Goal: Task Accomplishment & Management: Complete application form

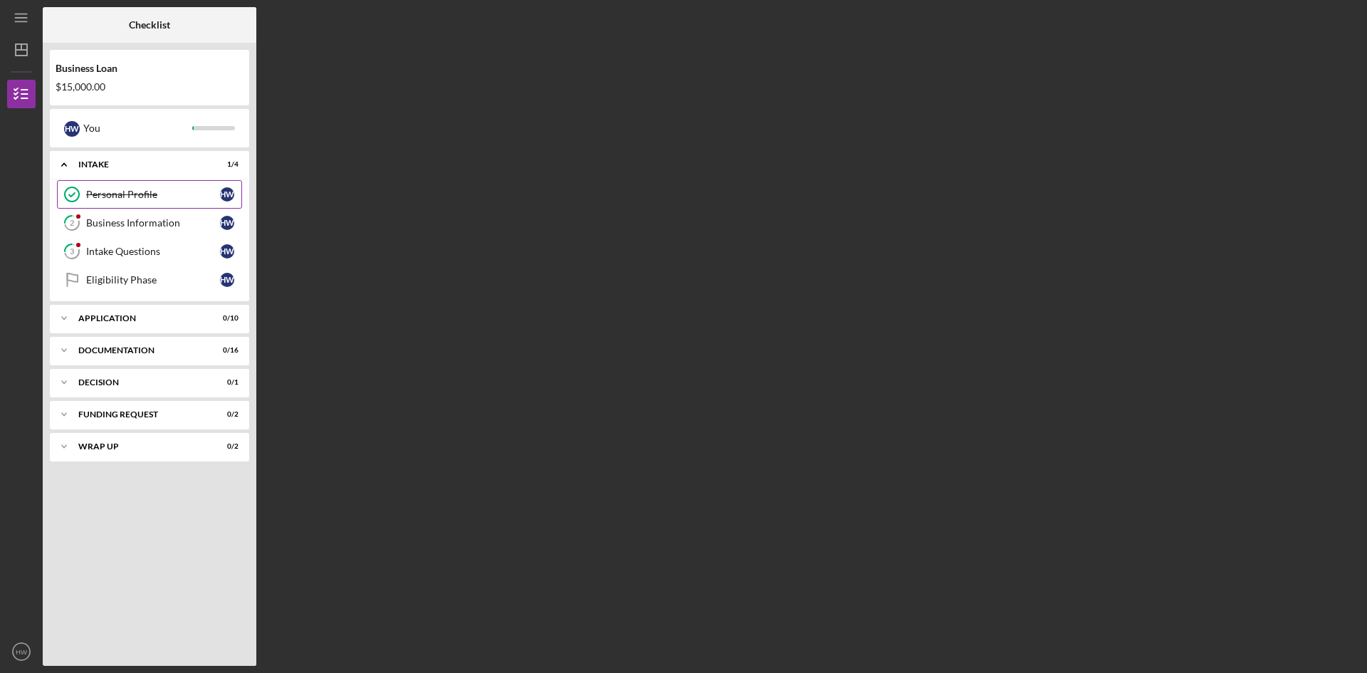
click at [142, 194] on div "Personal Profile" at bounding box center [153, 194] width 134 height 11
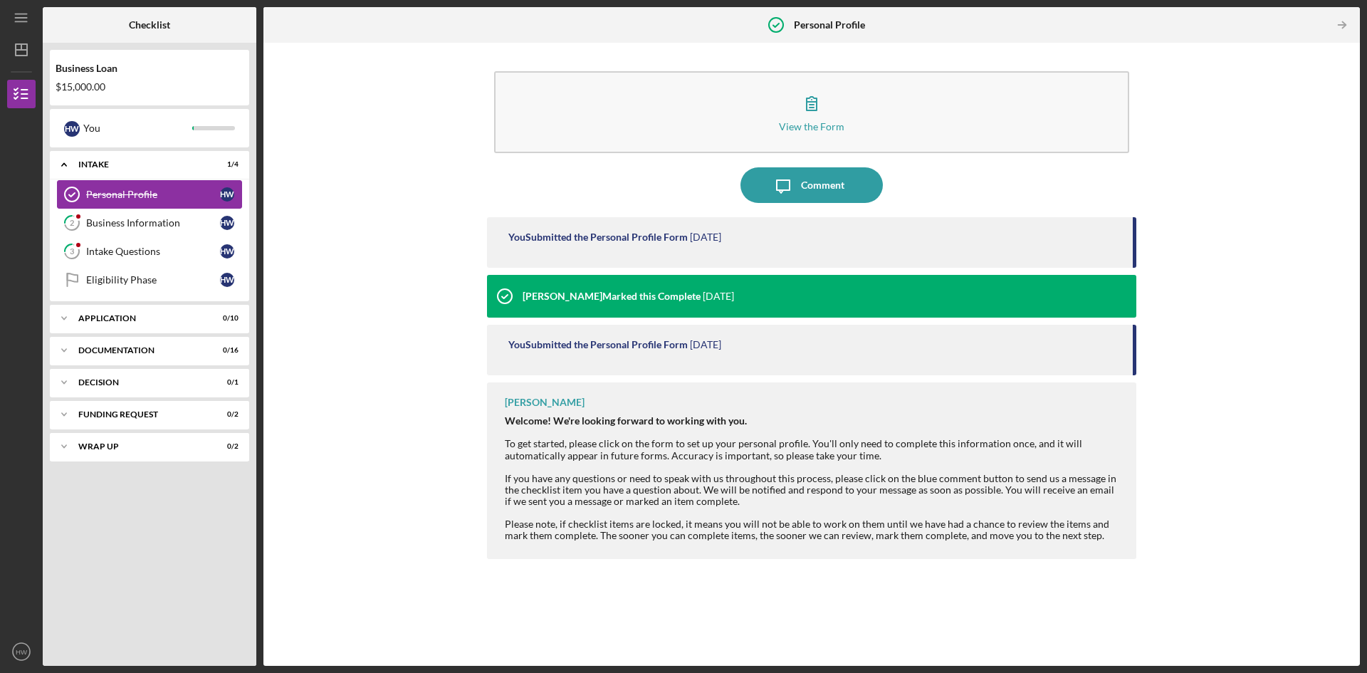
click at [137, 206] on link "Personal Profile Personal Profile H W" at bounding box center [149, 194] width 185 height 28
click at [130, 222] on div "Business Information" at bounding box center [153, 222] width 134 height 11
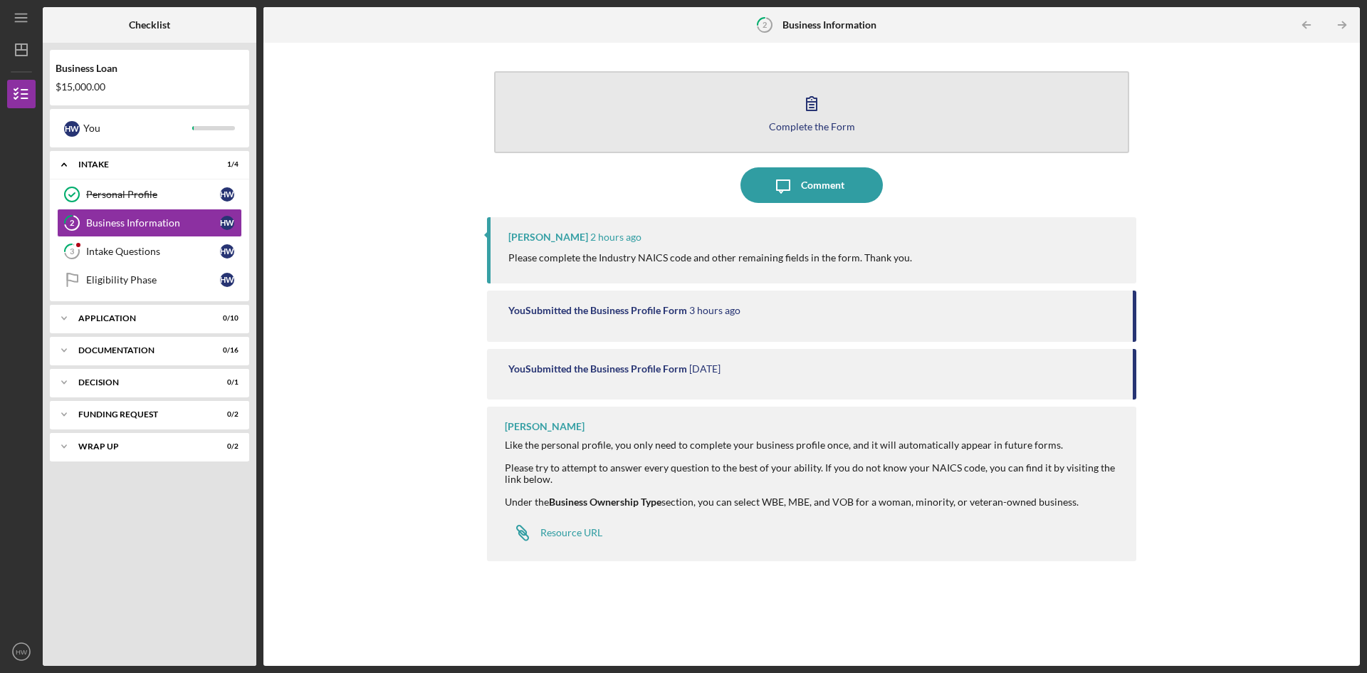
click at [802, 128] on div "Complete the Form" at bounding box center [812, 126] width 86 height 11
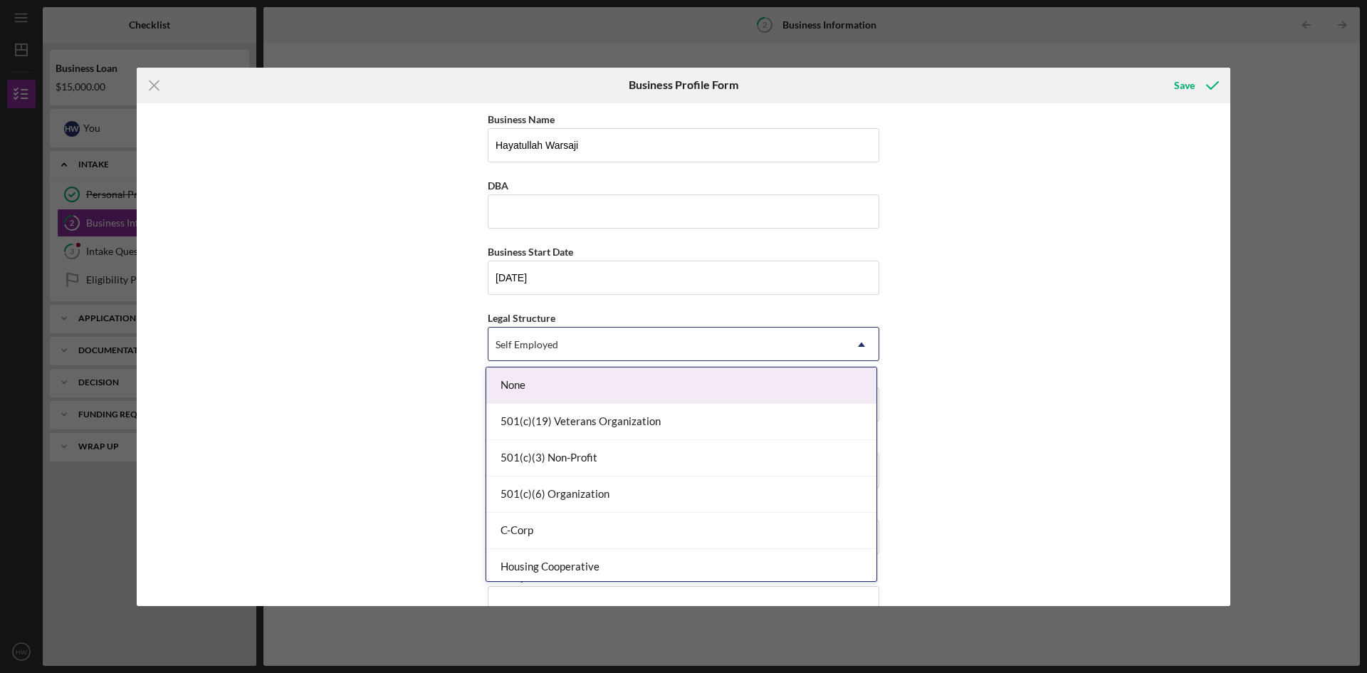
click at [633, 340] on div "Self Employed" at bounding box center [666, 344] width 356 height 33
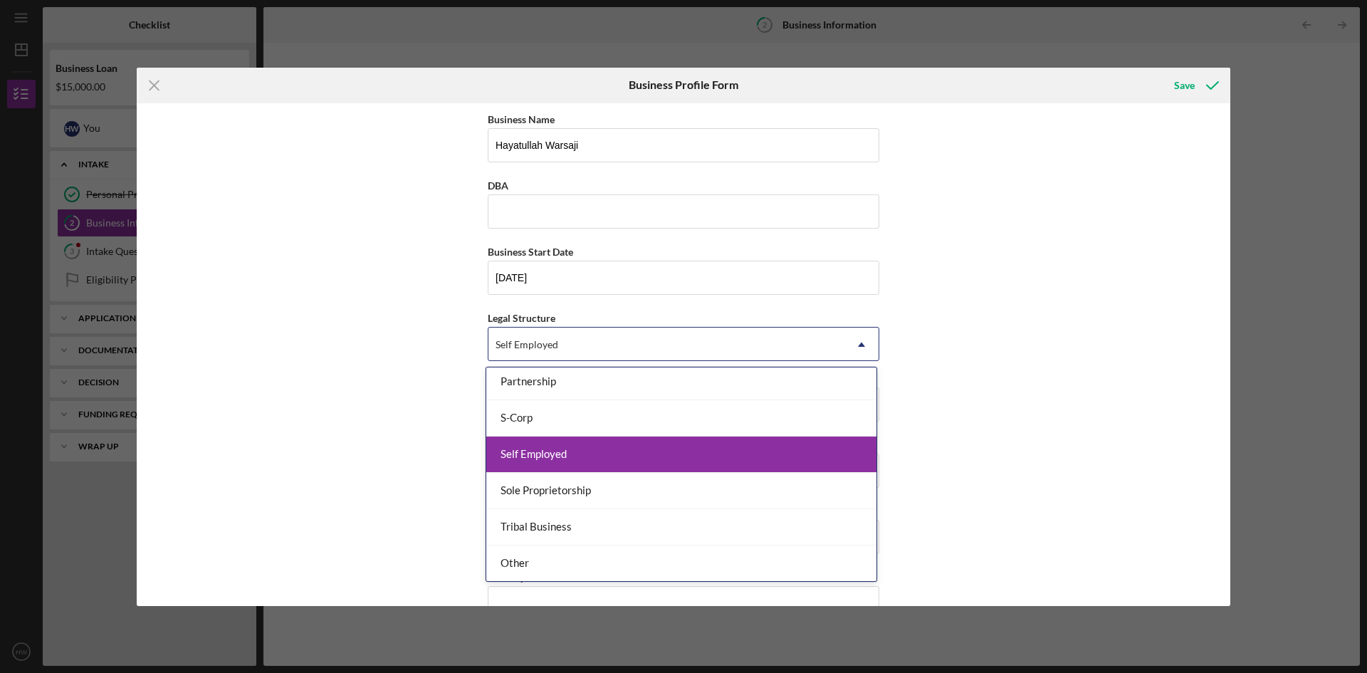
scroll to position [331, 0]
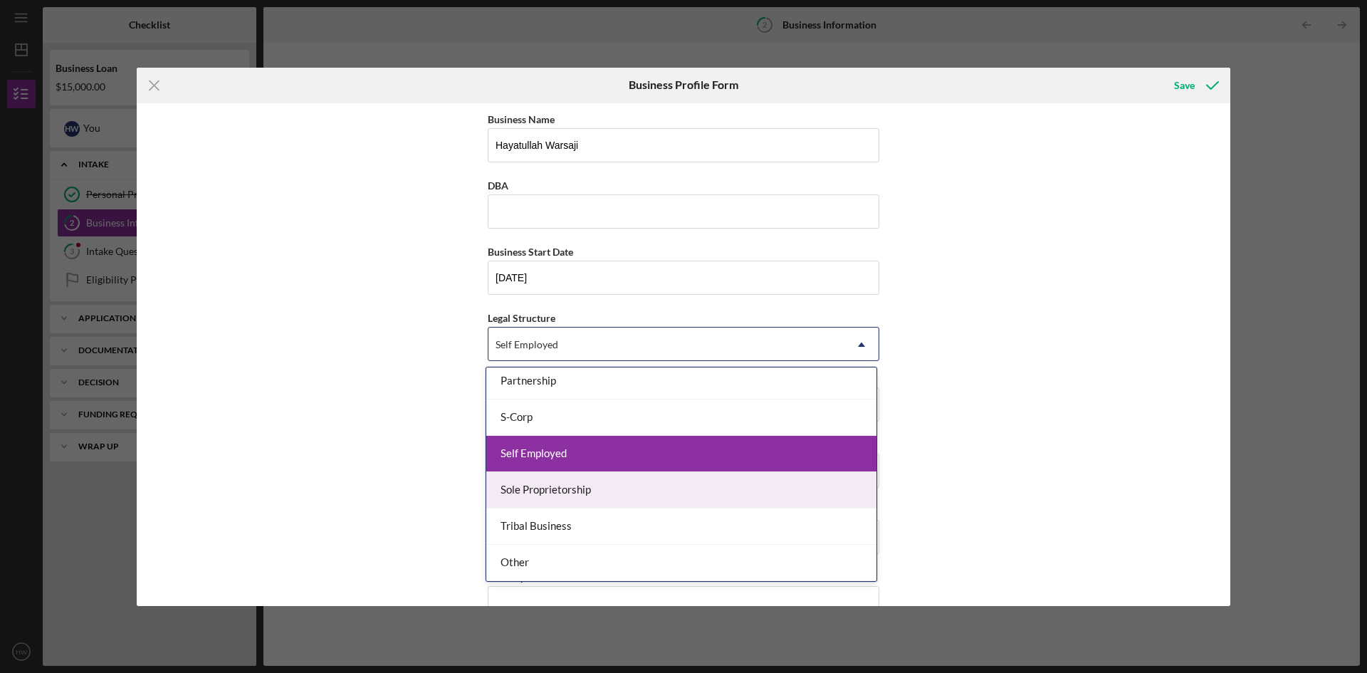
click at [564, 494] on div "Sole Proprietorship" at bounding box center [681, 490] width 390 height 36
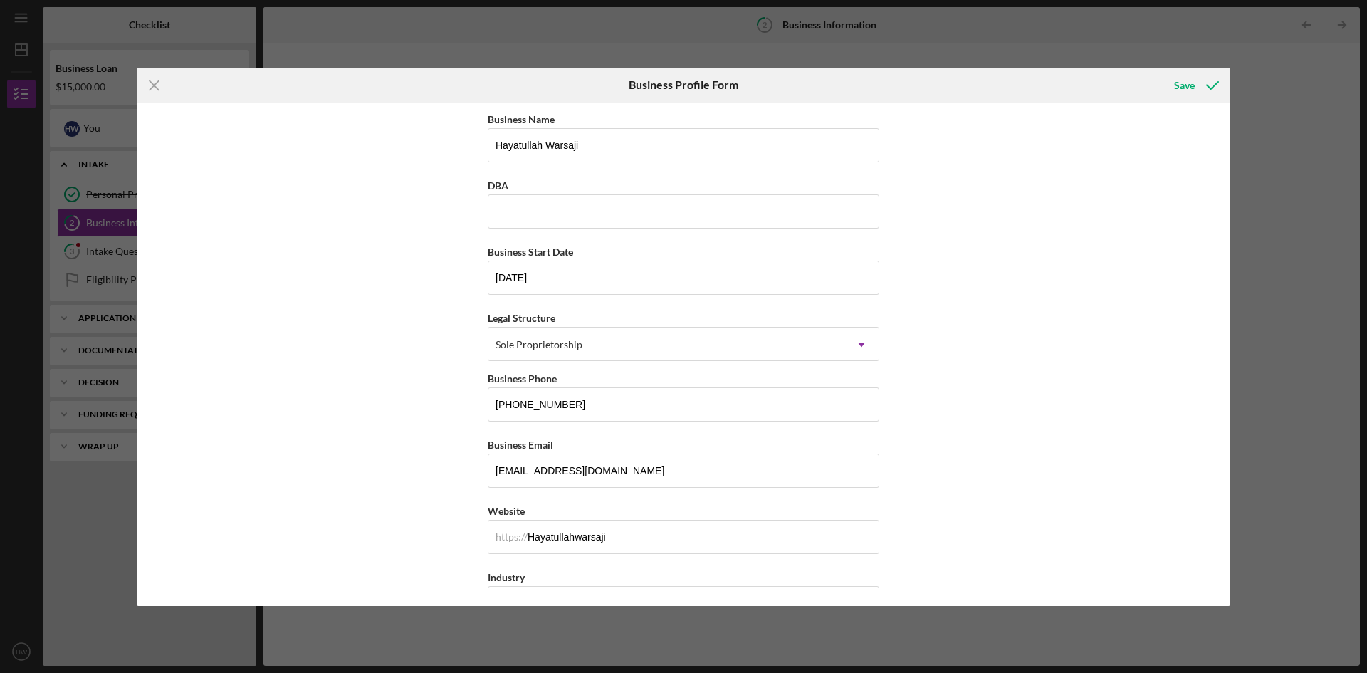
click at [403, 429] on div "Business Name Hayatullah Warsaji DBA Business Start Date 10/01/2025 Legal Struc…" at bounding box center [684, 354] width 1094 height 503
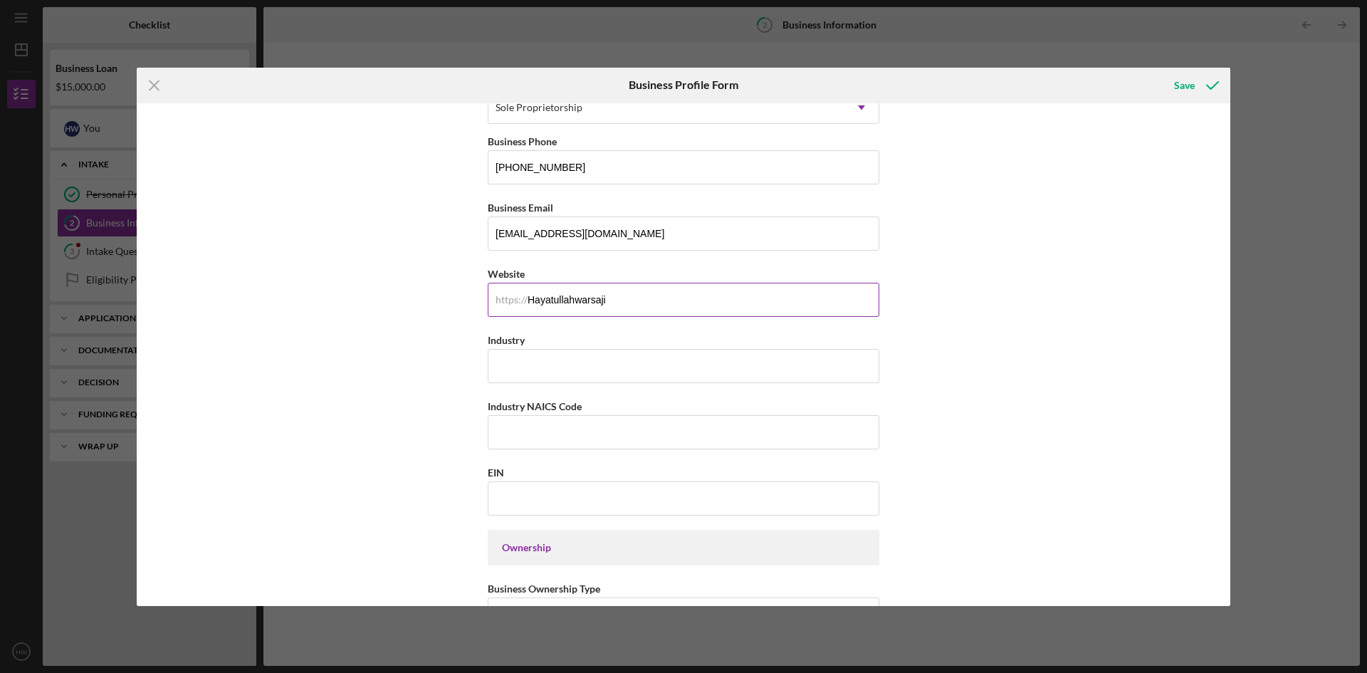
scroll to position [285, 0]
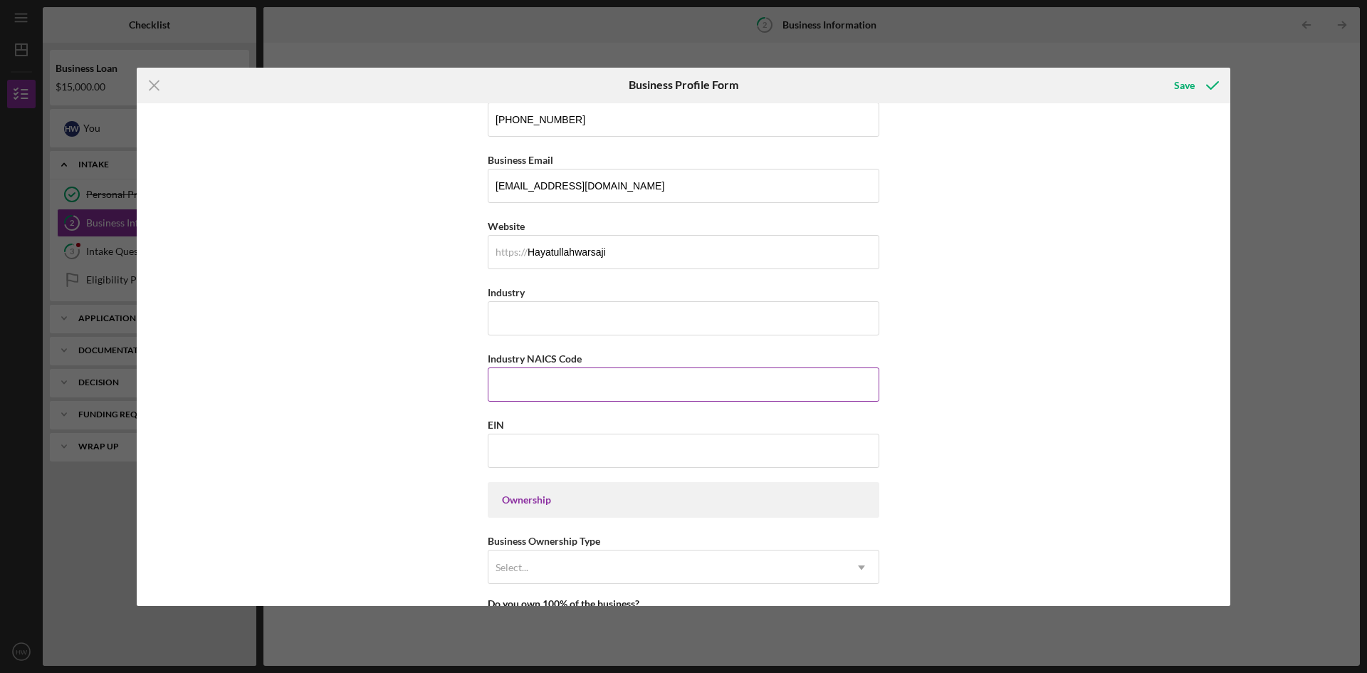
click at [542, 369] on input "Industry NAICS Code" at bounding box center [684, 384] width 392 height 34
click at [525, 387] on input "Industry NAICS Code" at bounding box center [684, 384] width 392 height 34
click at [1039, 426] on div "Business Name Hayatullah Warsaji DBA Business Start Date 10/01/2025 Legal Struc…" at bounding box center [684, 354] width 1094 height 503
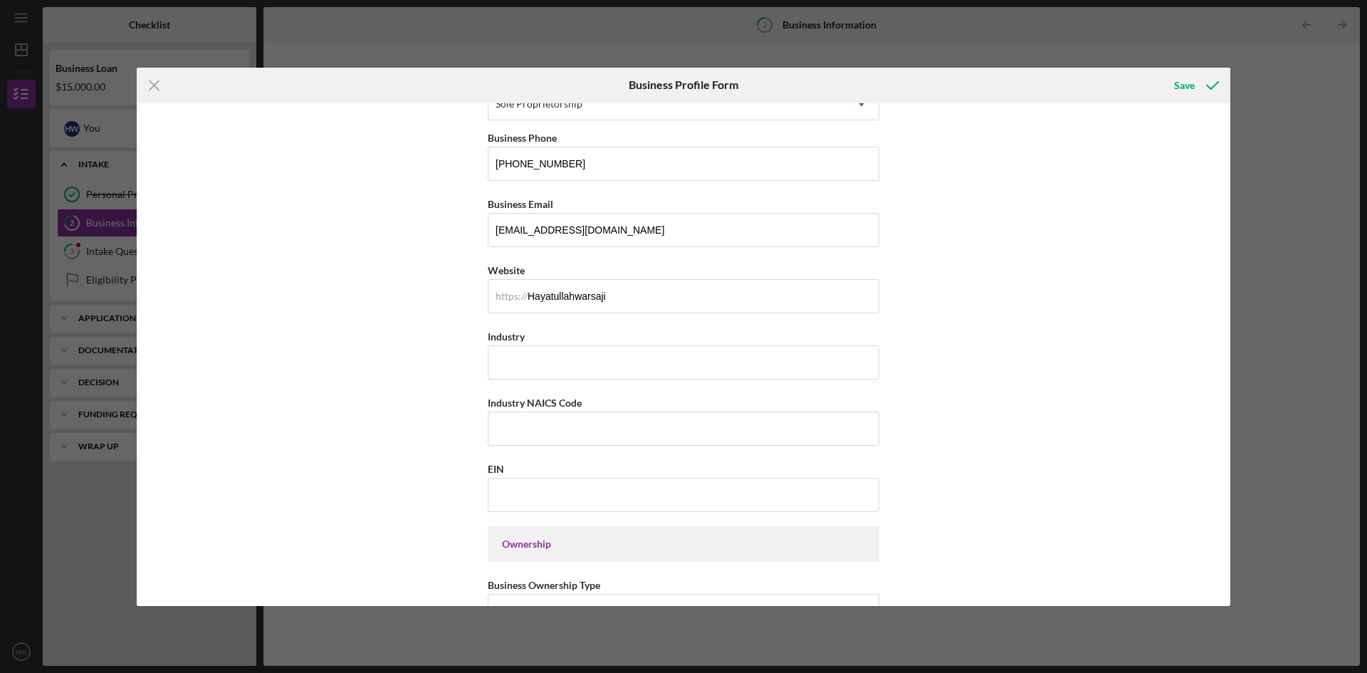
scroll to position [383, 0]
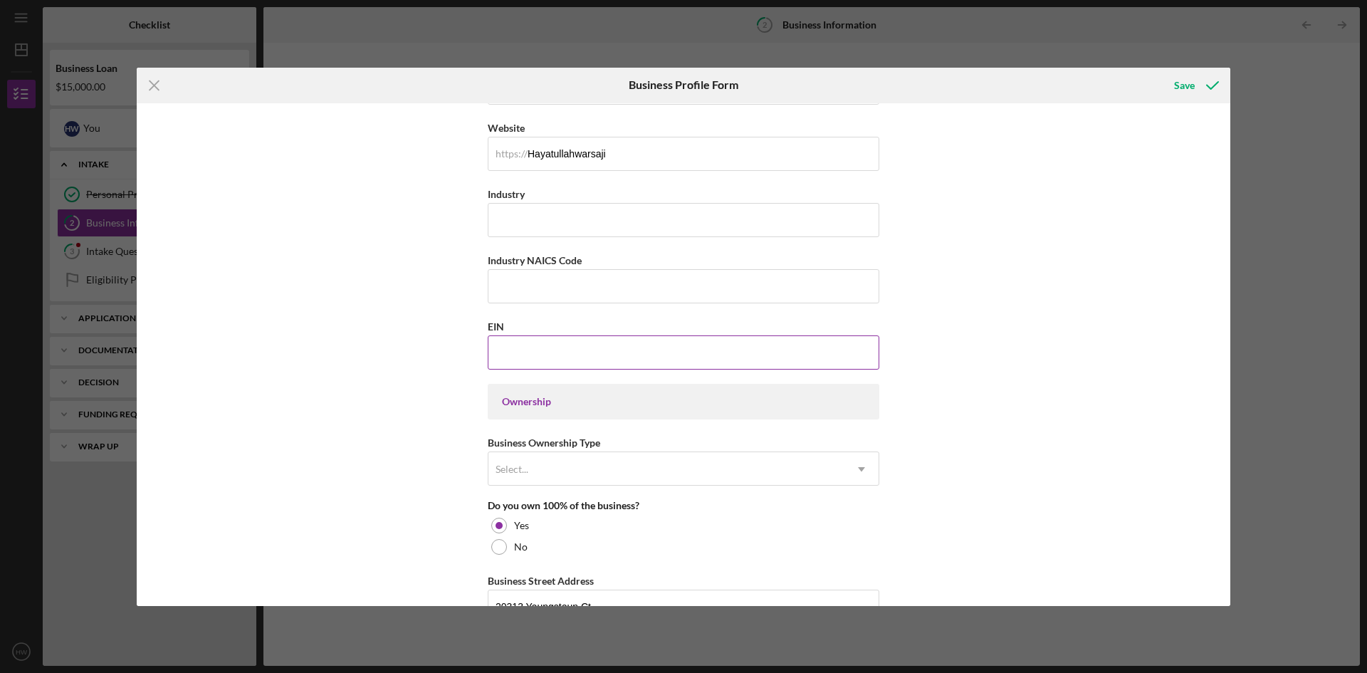
click at [522, 352] on input "EIN" at bounding box center [684, 352] width 392 height 34
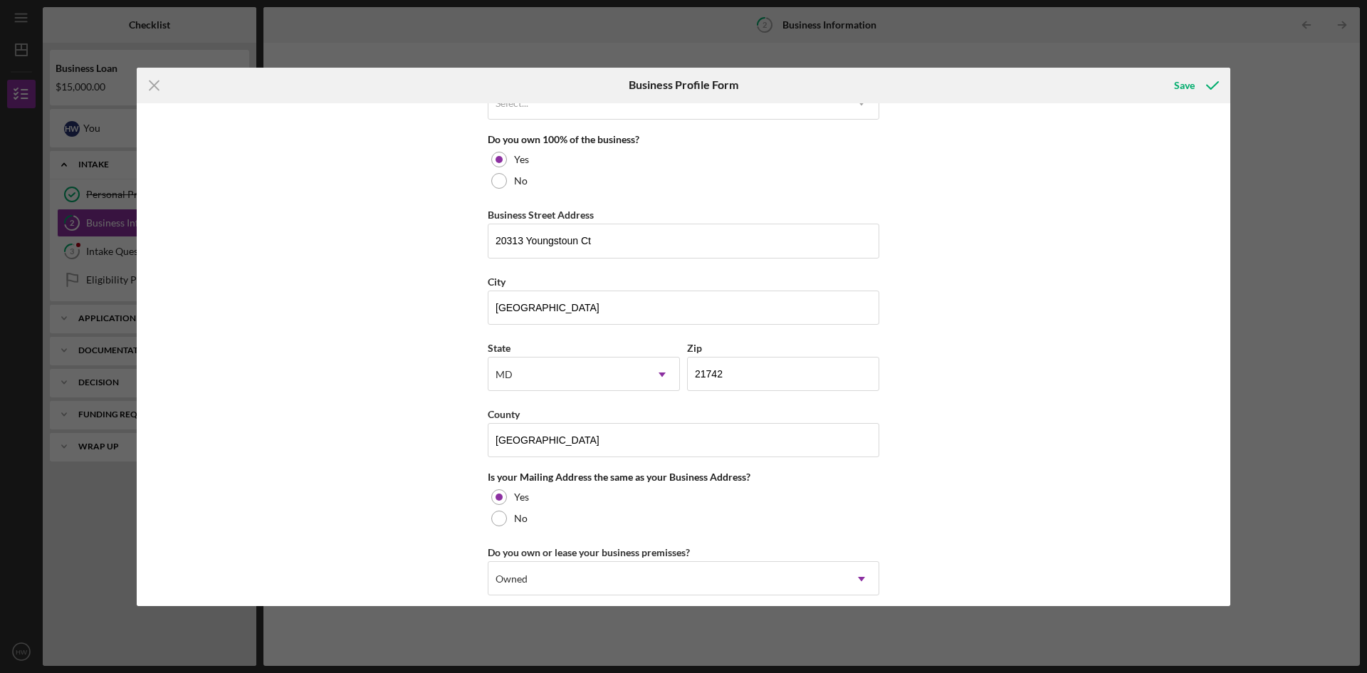
type input "7#-#######"
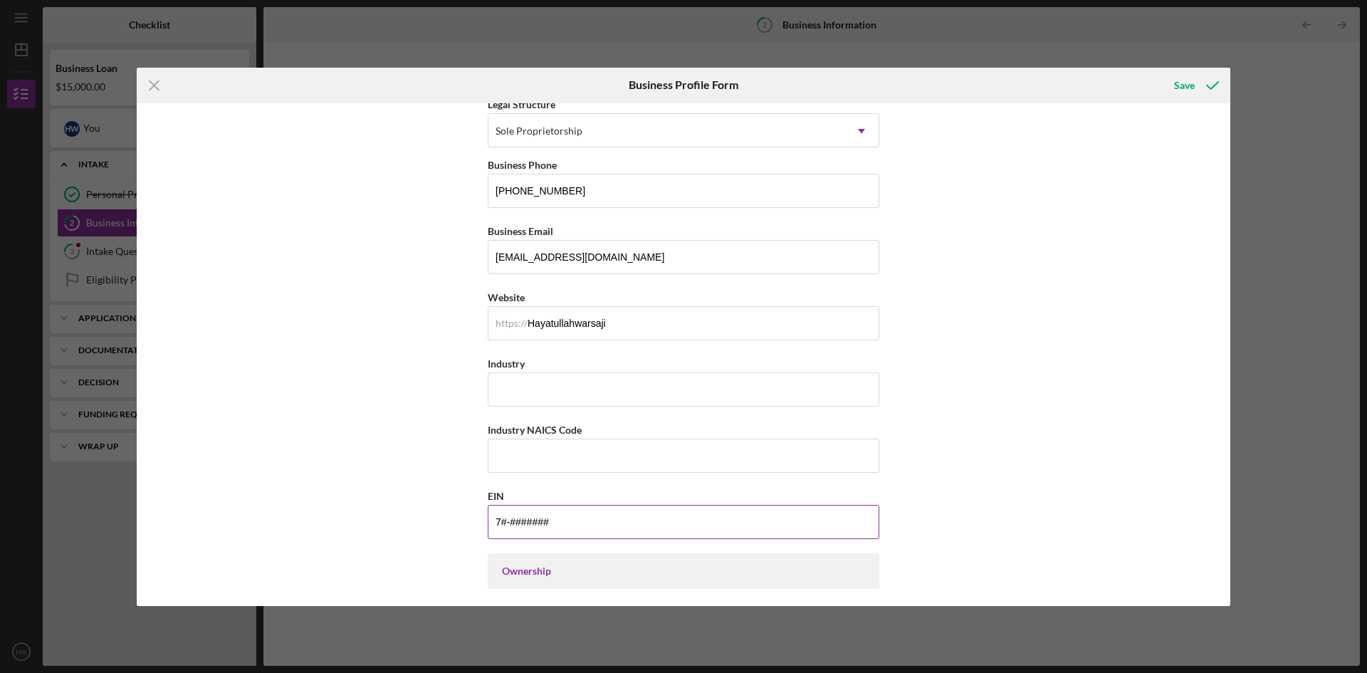
scroll to position [200, 0]
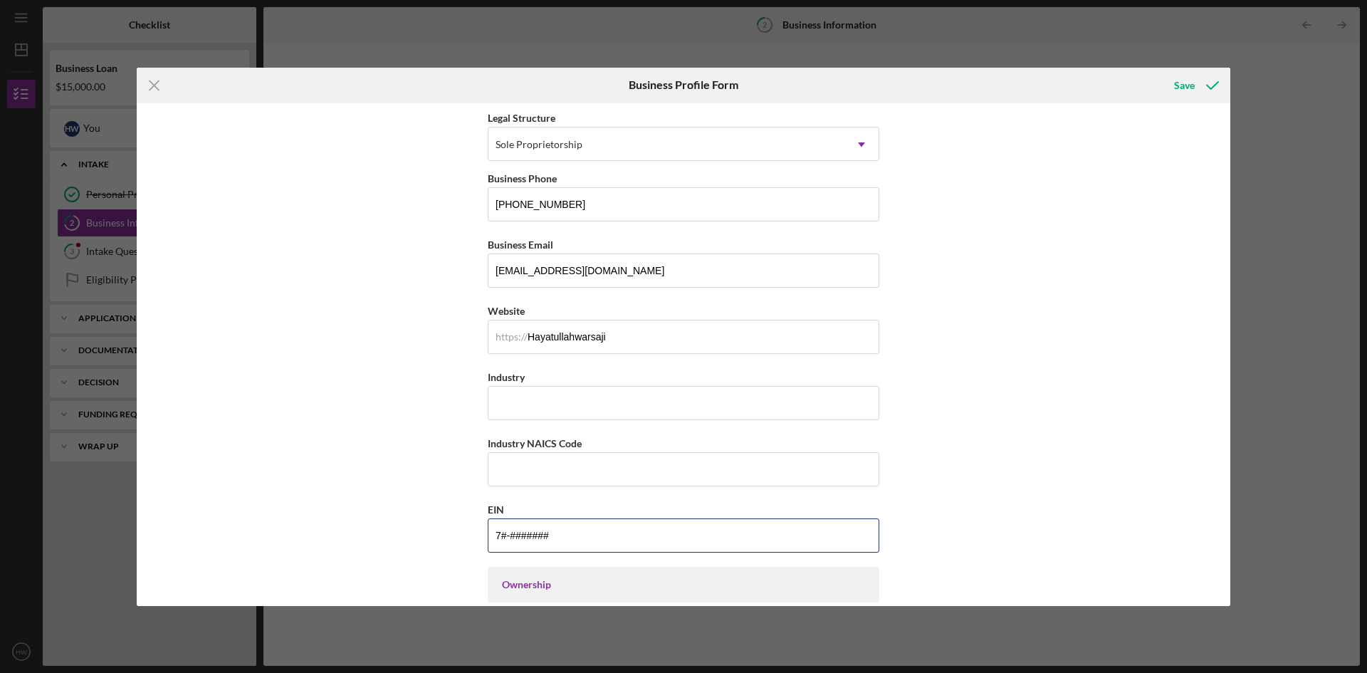
drag, startPoint x: 557, startPoint y: 538, endPoint x: 435, endPoint y: 540, distance: 121.8
click at [435, 540] on div "Business Name Hayatullah Warsaji DBA Business Start Date 10/01/2025 Legal Struc…" at bounding box center [684, 354] width 1094 height 503
type input "5#-#######"
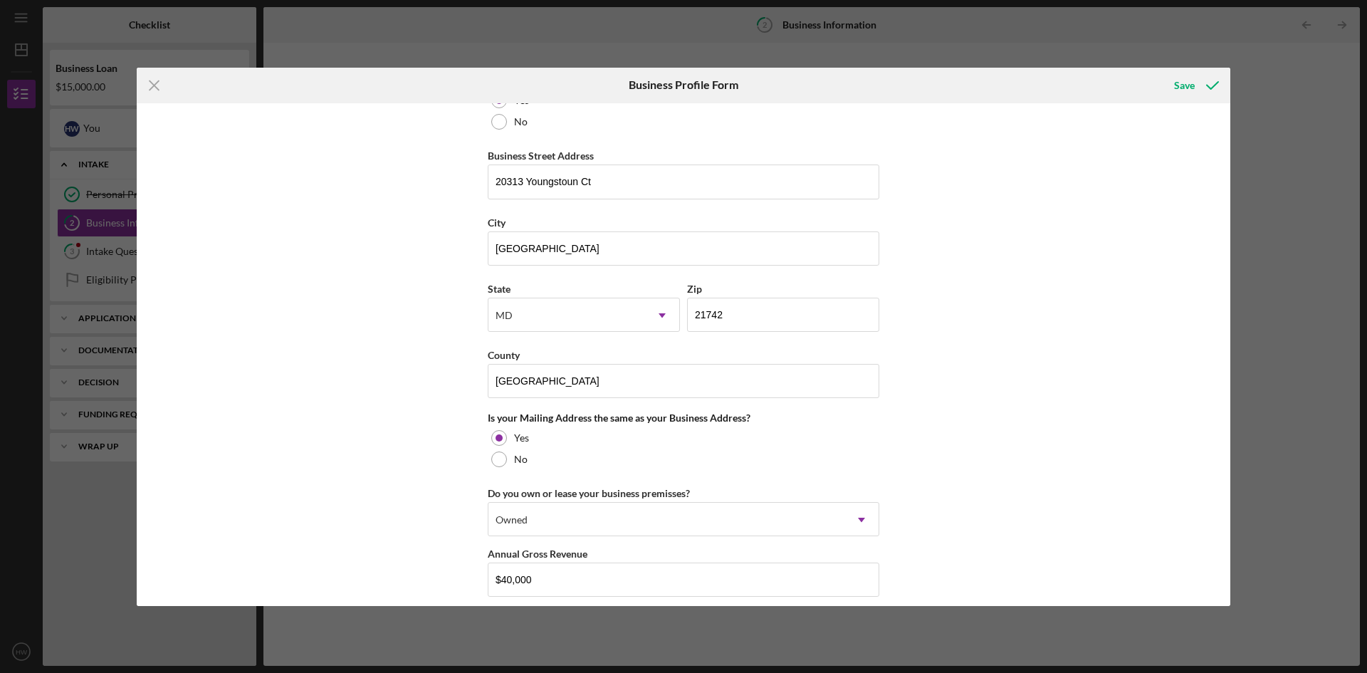
scroll to position [953, 0]
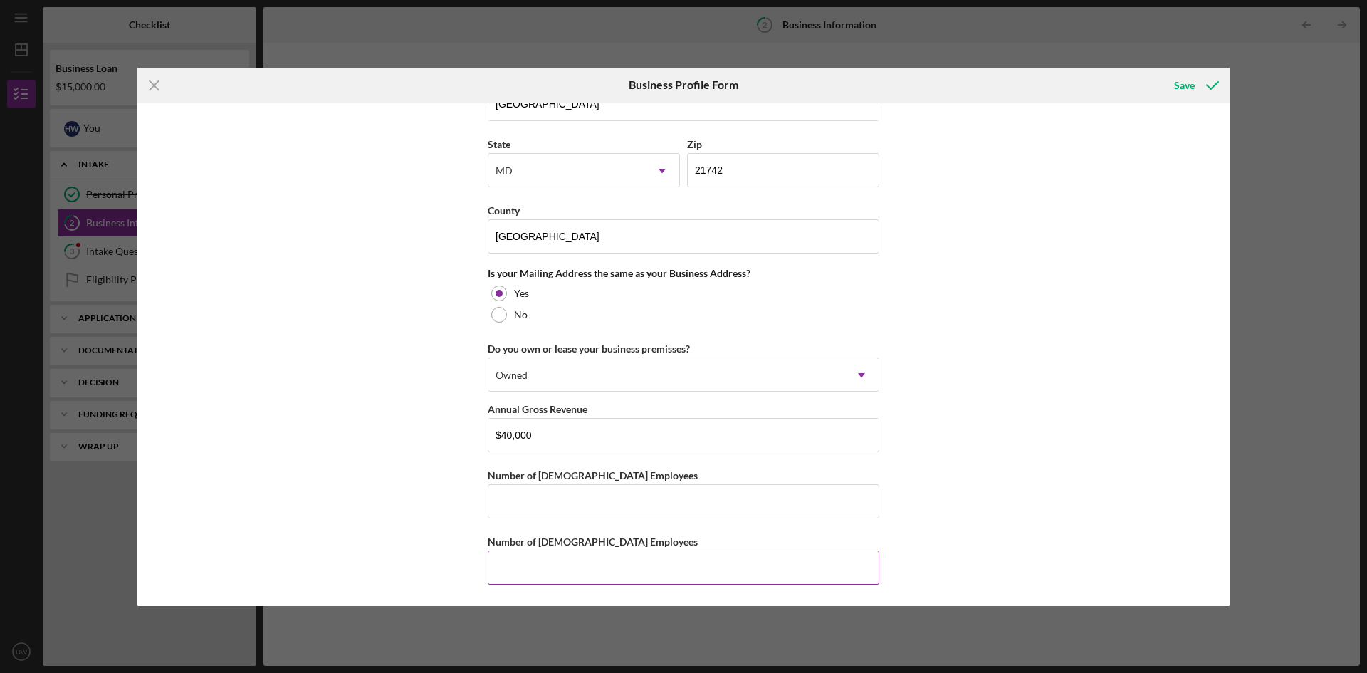
click at [537, 573] on input "Number of Part-Time Employees" at bounding box center [684, 567] width 392 height 34
type input "0"
click at [1114, 533] on div "Business Name Hayatullah Warsaji DBA Business Start Date 10/01/2025 Legal Struc…" at bounding box center [684, 354] width 1094 height 503
click at [513, 493] on input "Number of Full-Time Employees" at bounding box center [684, 501] width 392 height 34
type input "1"
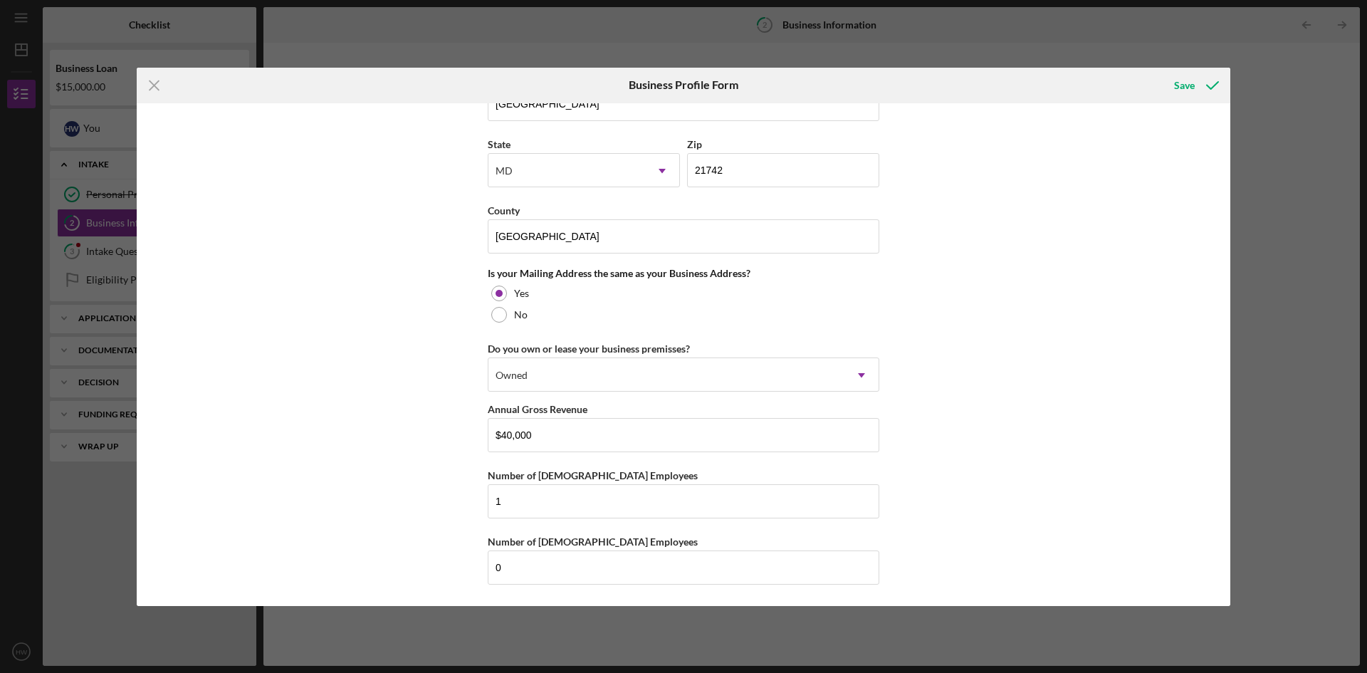
click at [1116, 461] on div "Business Name Hayatullah Warsaji DBA Business Start Date 10/01/2025 Legal Struc…" at bounding box center [684, 354] width 1094 height 503
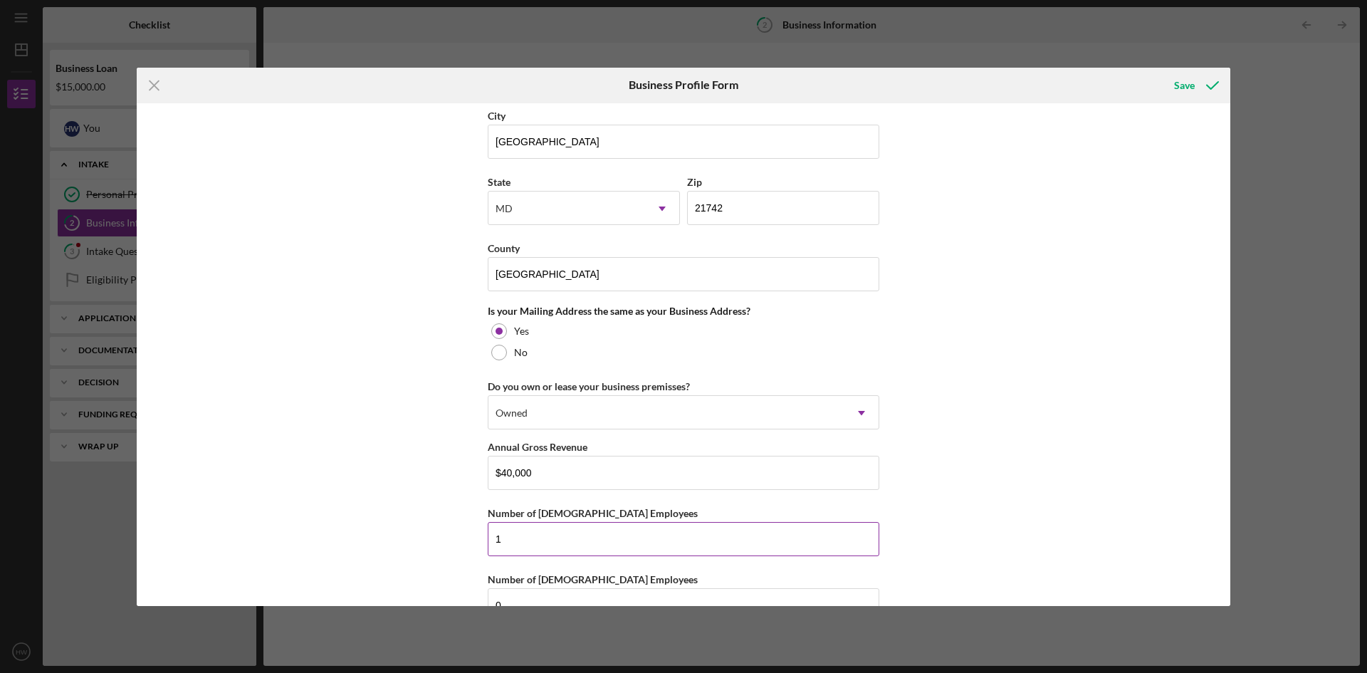
scroll to position [881, 0]
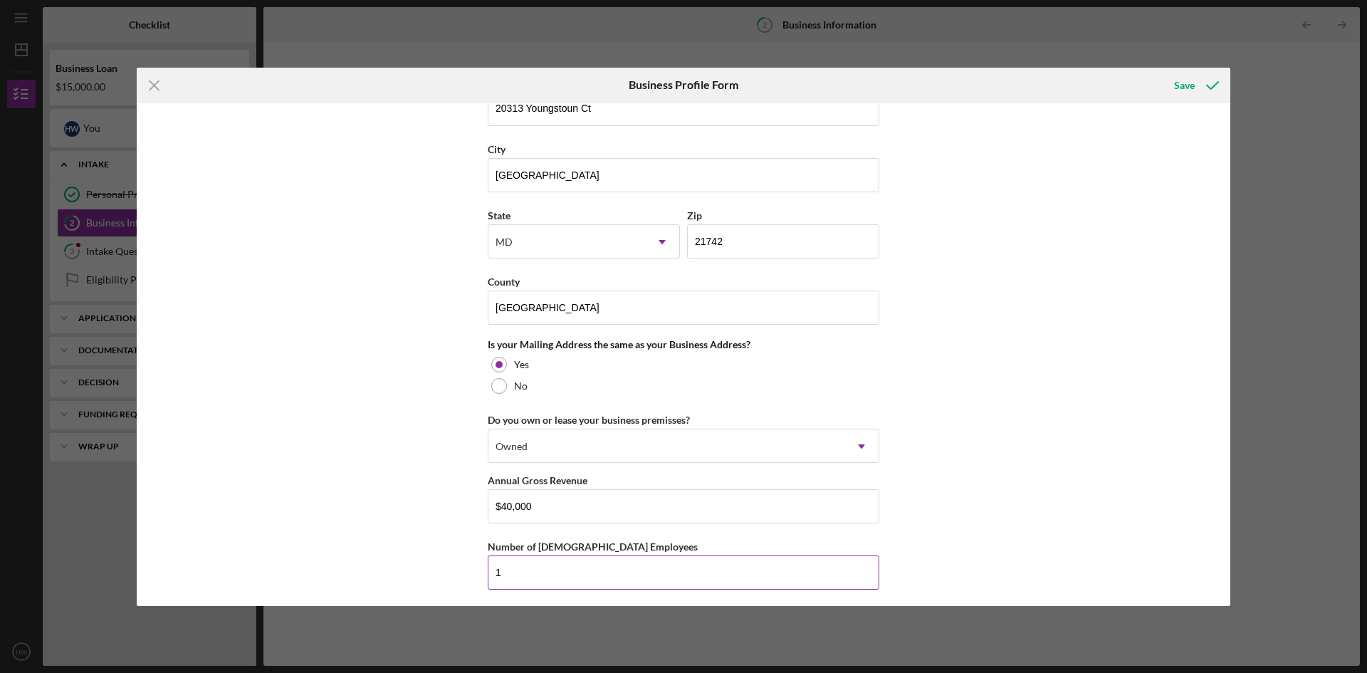
click at [515, 576] on input "1" at bounding box center [684, 572] width 392 height 34
type input "0"
click at [991, 500] on div "Business Name Hayatullah Warsaji DBA Business Start Date 10/01/2025 Legal Struc…" at bounding box center [684, 354] width 1094 height 503
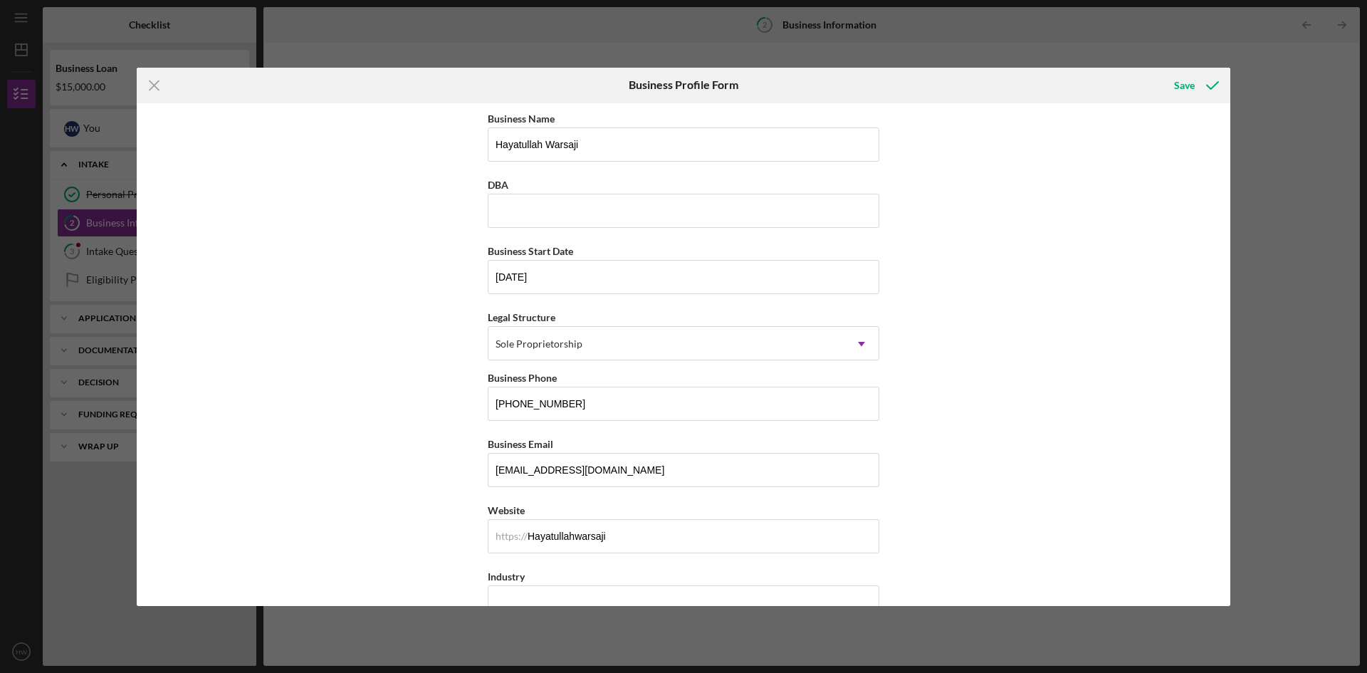
scroll to position [0, 0]
click at [1183, 83] on div "Save" at bounding box center [1184, 85] width 21 height 28
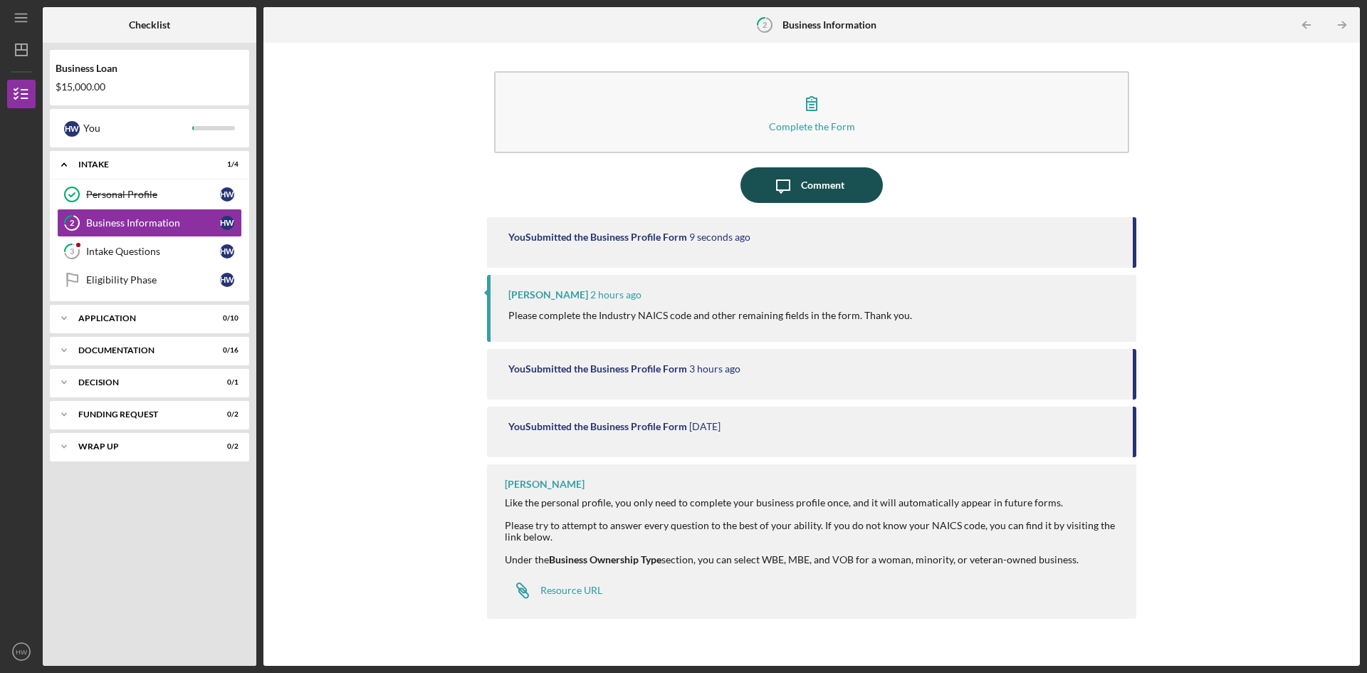
click at [799, 183] on icon "Icon/Message" at bounding box center [783, 185] width 36 height 36
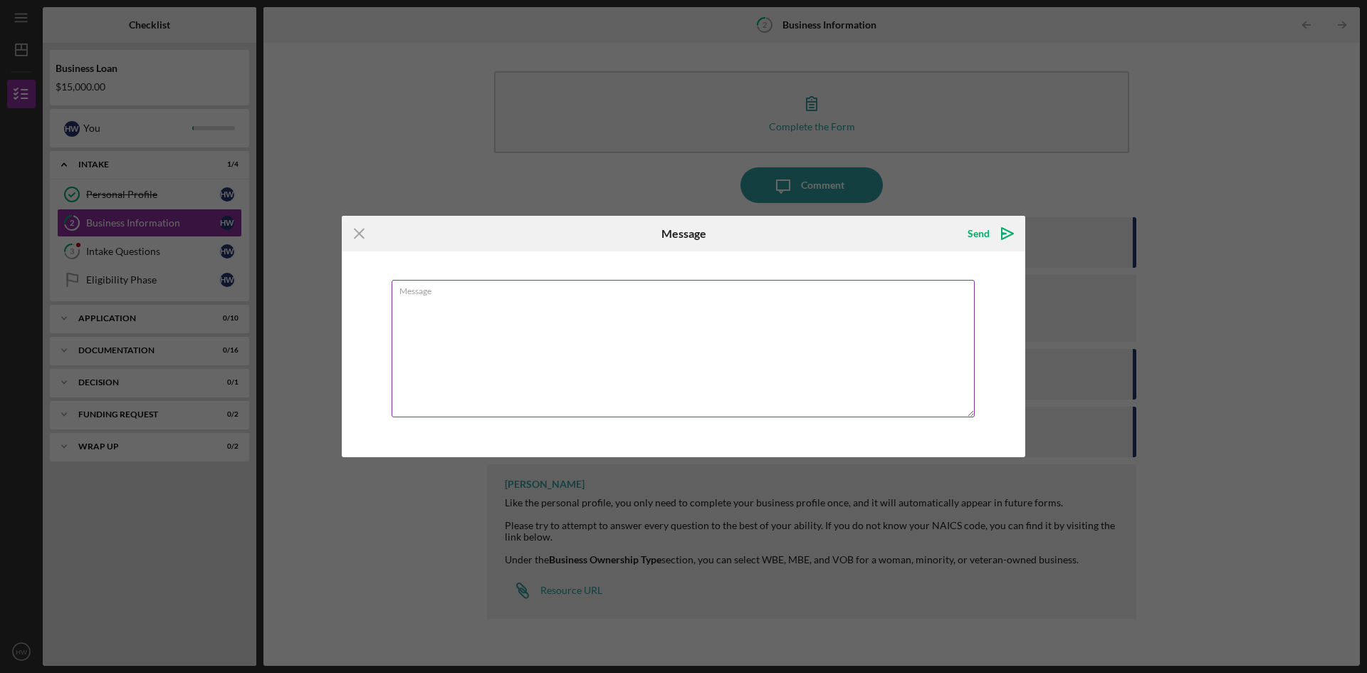
click at [459, 299] on textarea "Message" at bounding box center [683, 348] width 583 height 137
type textarea "I"
drag, startPoint x: 735, startPoint y: 243, endPoint x: 737, endPoint y: 179, distance: 64.1
click at [737, 179] on div "Icon/Menu Close Message Send Icon/icon-invite-send Message Hi colleen I am just…" at bounding box center [683, 336] width 1367 height 673
drag, startPoint x: 718, startPoint y: 231, endPoint x: 735, endPoint y: 281, distance: 52.5
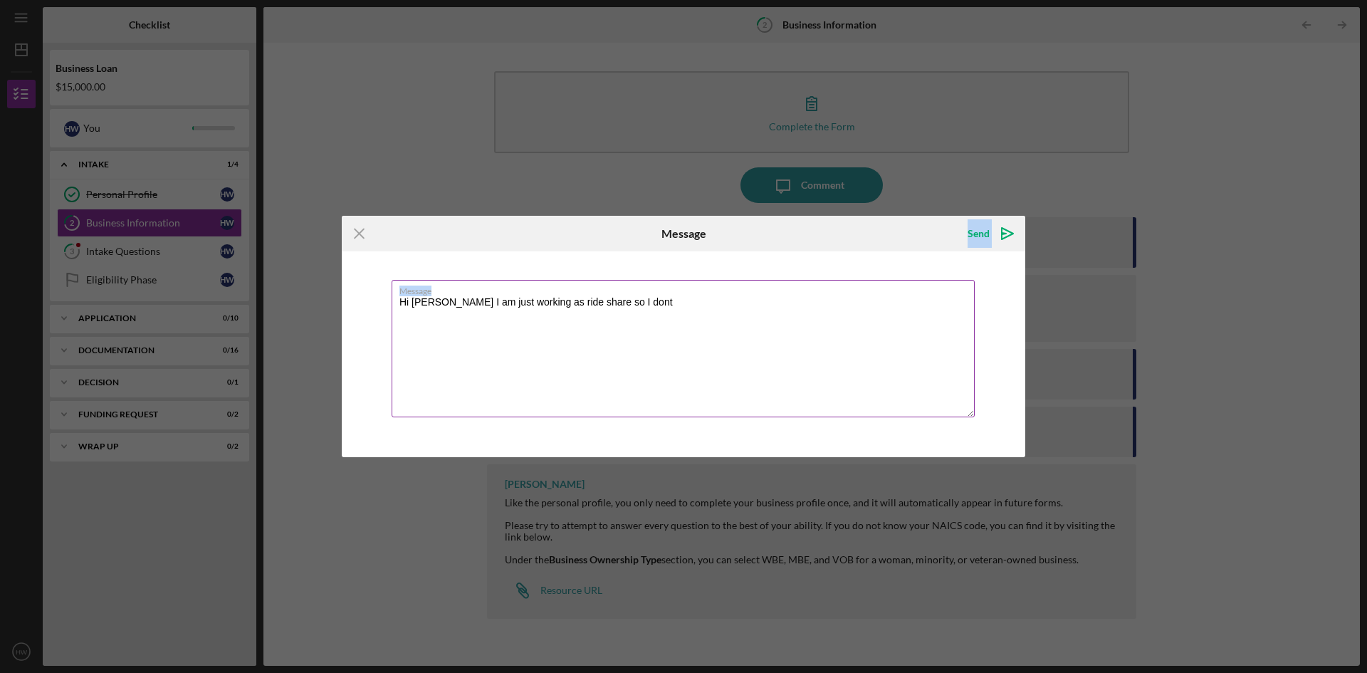
click at [735, 281] on form "Icon/Menu Close Message Send Icon/icon-invite-send Message Hi colleen I am just…" at bounding box center [683, 336] width 683 height 241
click at [644, 300] on textarea "Hi colleen I am just working as ride share so I dont" at bounding box center [683, 348] width 583 height 137
type textarea "Hi colleen I am just working as ride share so I dont those Number and I cant wr…"
click at [1005, 231] on icon "Icon/icon-invite-send" at bounding box center [1008, 234] width 36 height 36
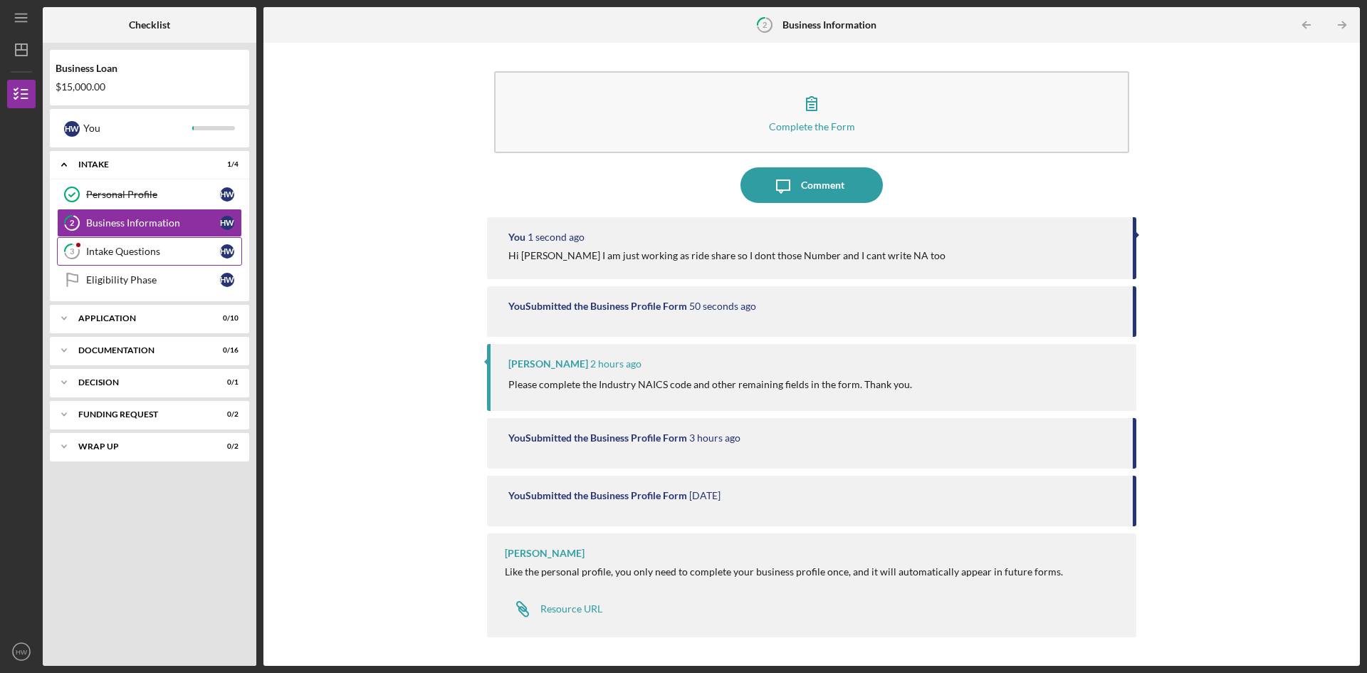
click at [134, 253] on div "Intake Questions" at bounding box center [153, 251] width 134 height 11
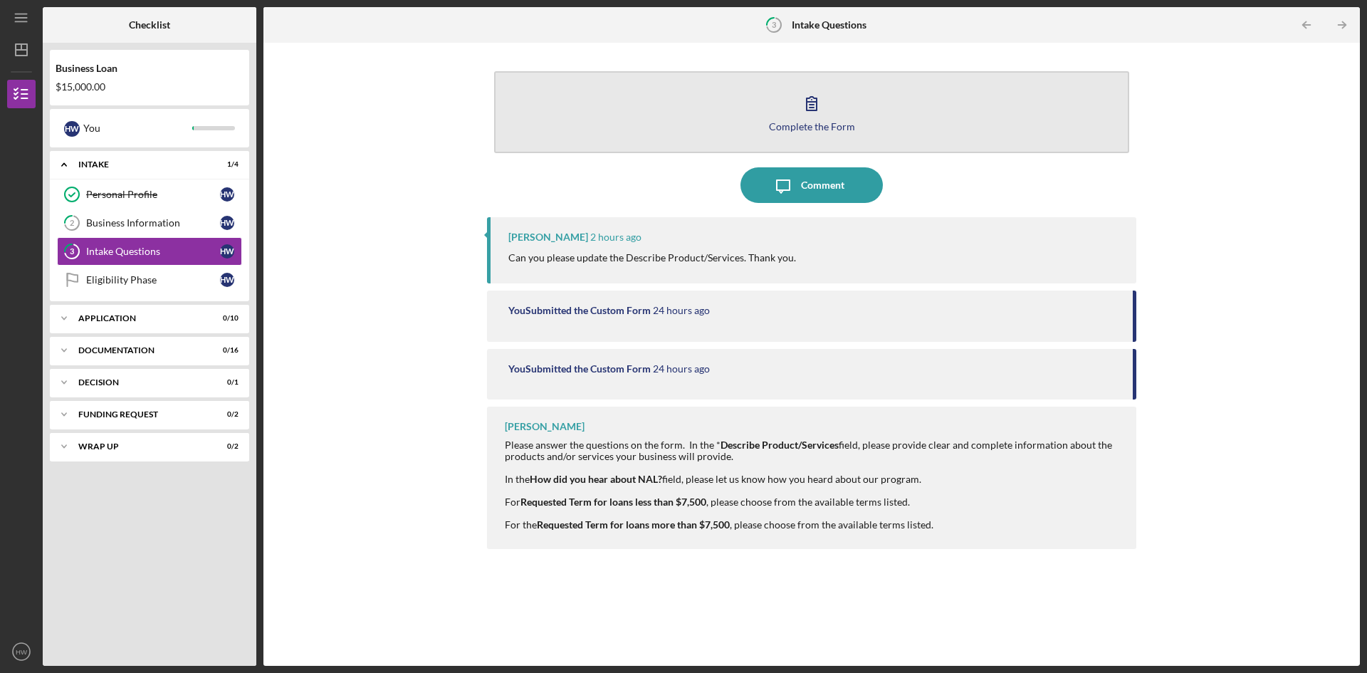
click at [817, 121] on div "Complete the Form" at bounding box center [812, 126] width 86 height 11
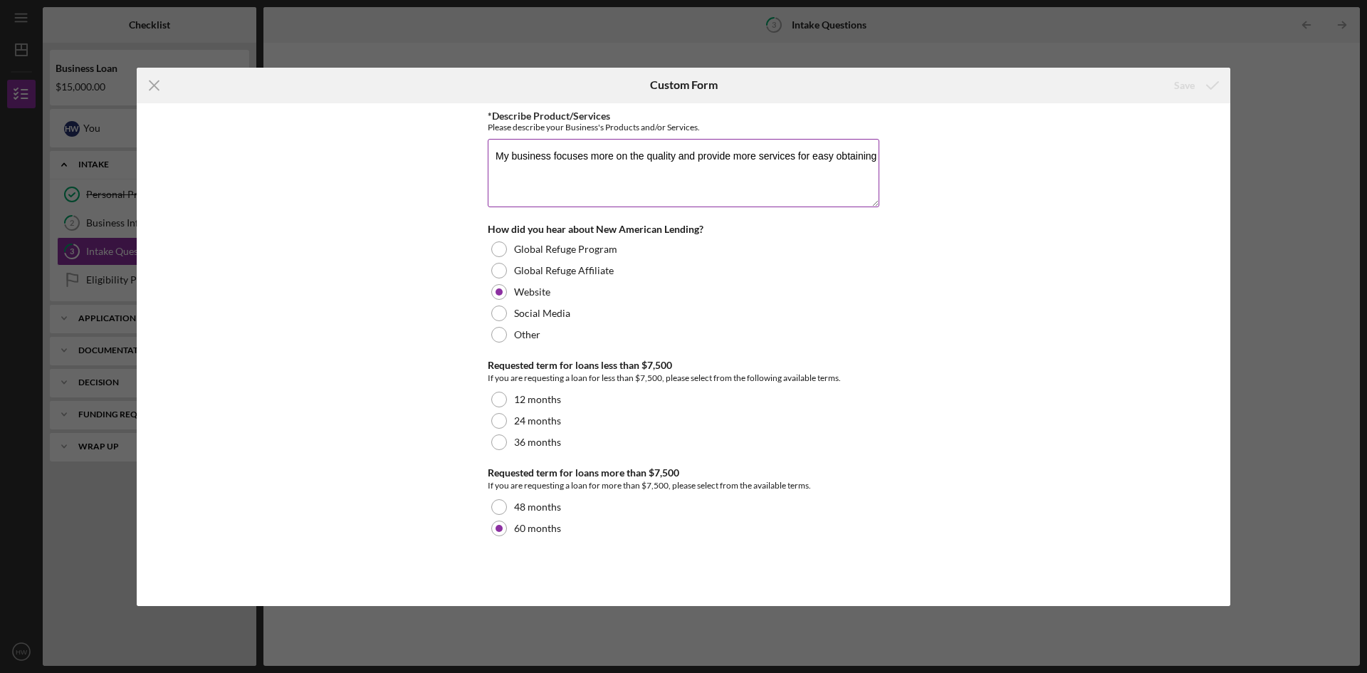
click at [491, 152] on textarea "My business focuses more on the quality and provide more services for easy obta…" at bounding box center [684, 173] width 392 height 68
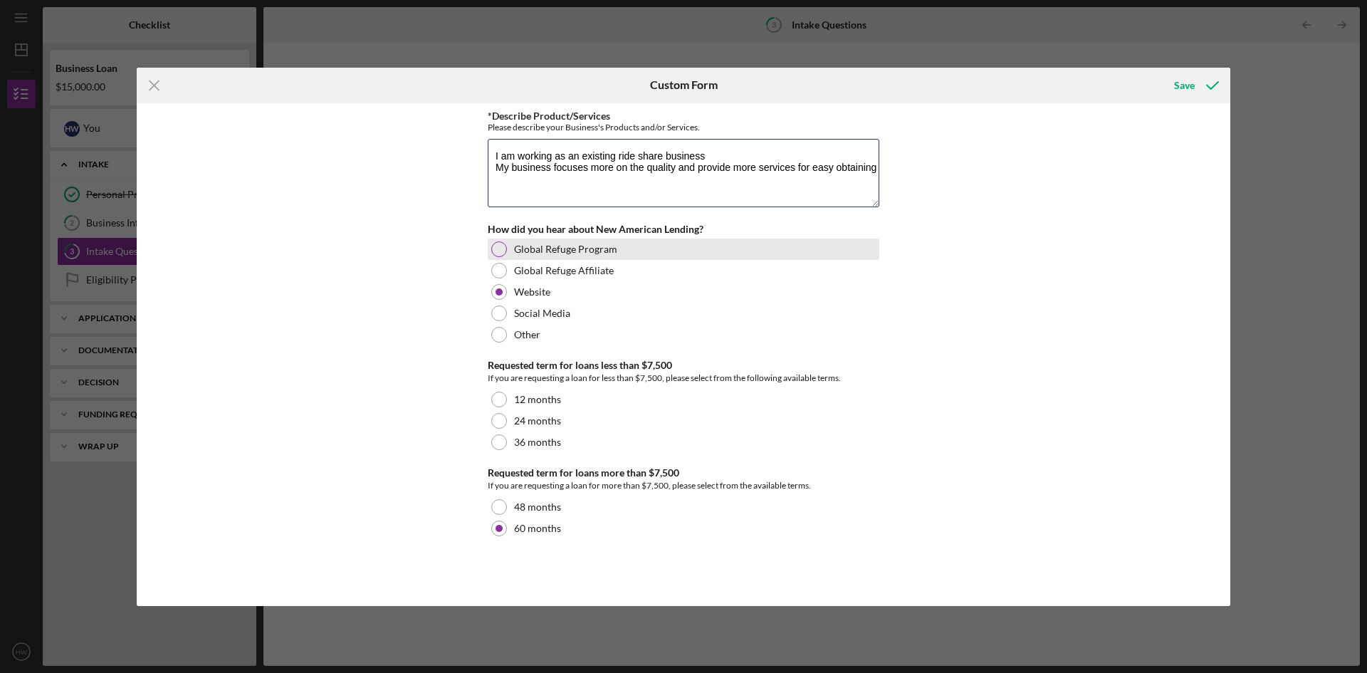
type textarea "I am working as an existing ride share business My business focuses more on the…"
click at [504, 249] on div at bounding box center [499, 249] width 16 height 16
click at [1180, 78] on div "Save" at bounding box center [1184, 85] width 21 height 28
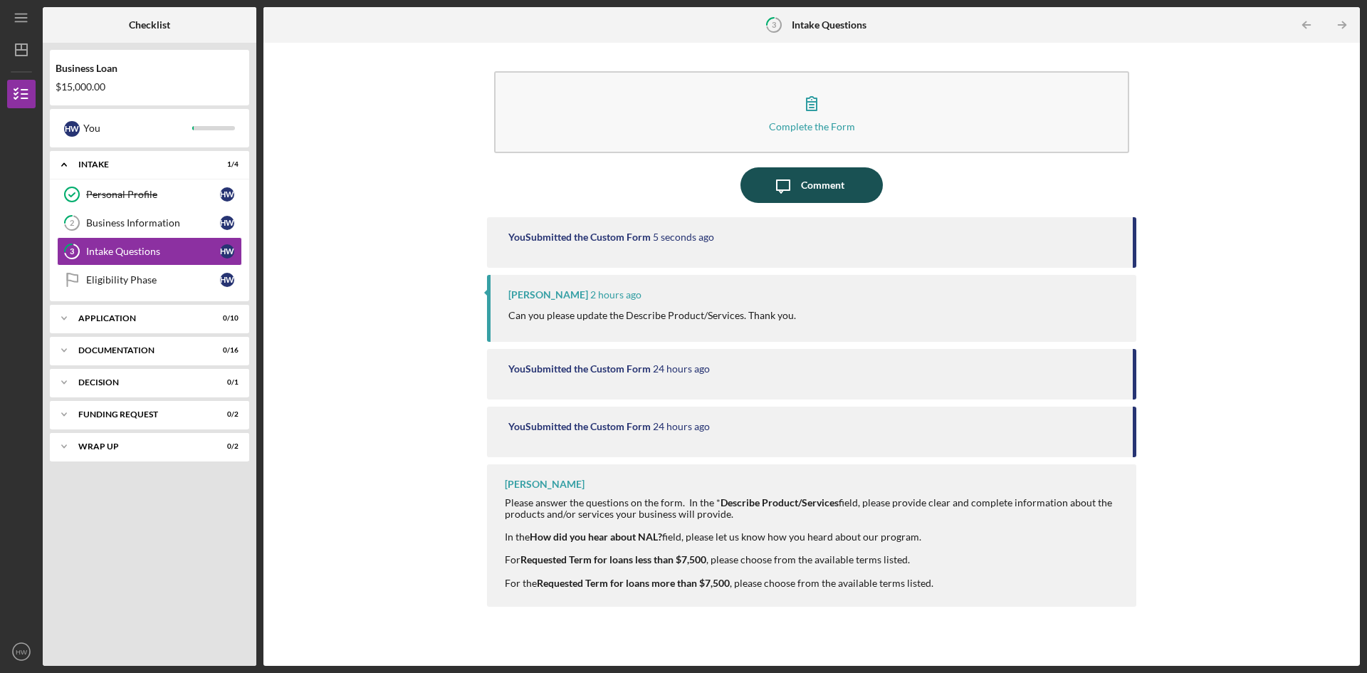
click at [804, 179] on div "Comment" at bounding box center [822, 185] width 43 height 36
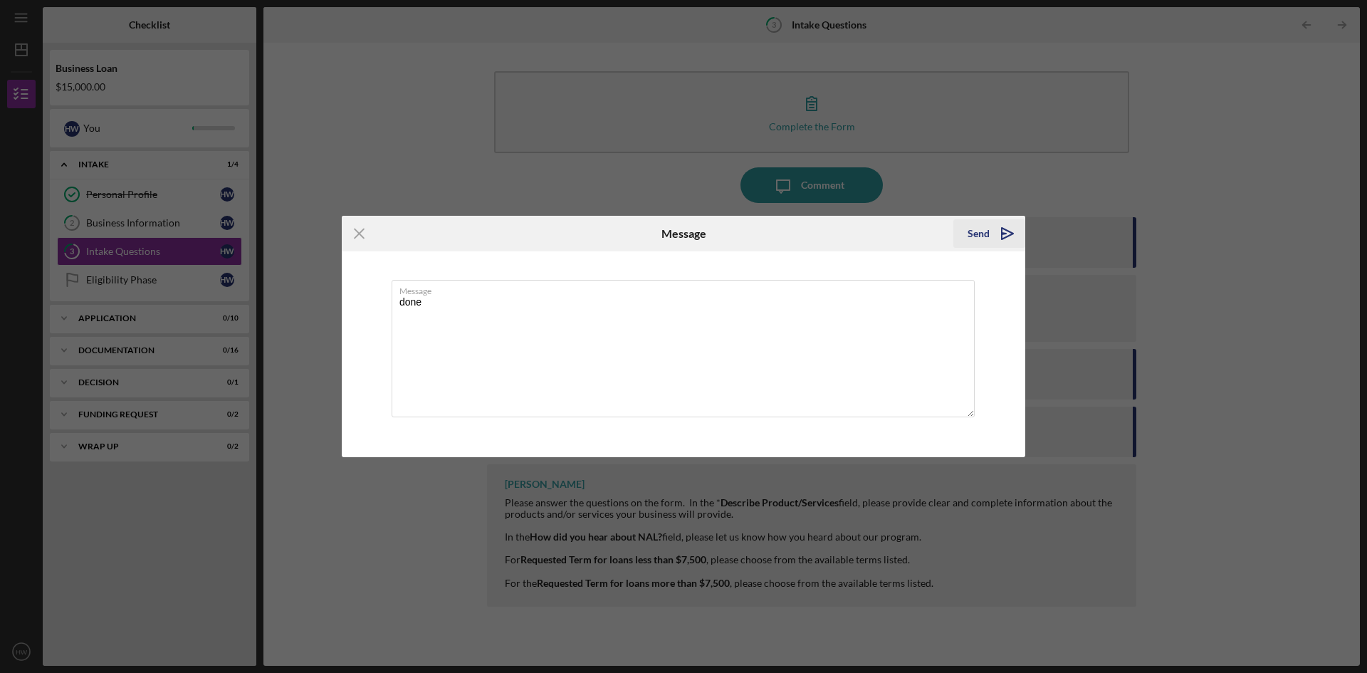
type textarea "done"
click at [1004, 229] on icon "Icon/icon-invite-send" at bounding box center [1008, 234] width 36 height 36
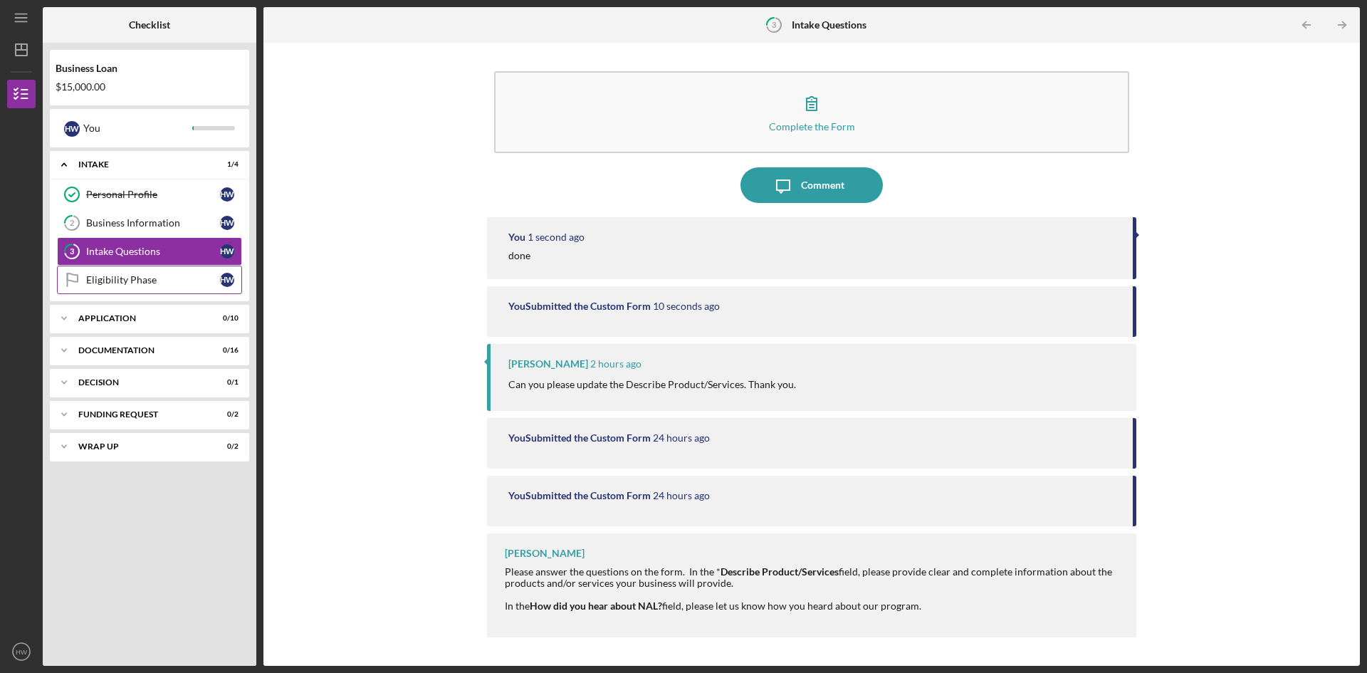
click at [137, 279] on div "Eligibility Phase" at bounding box center [153, 279] width 134 height 11
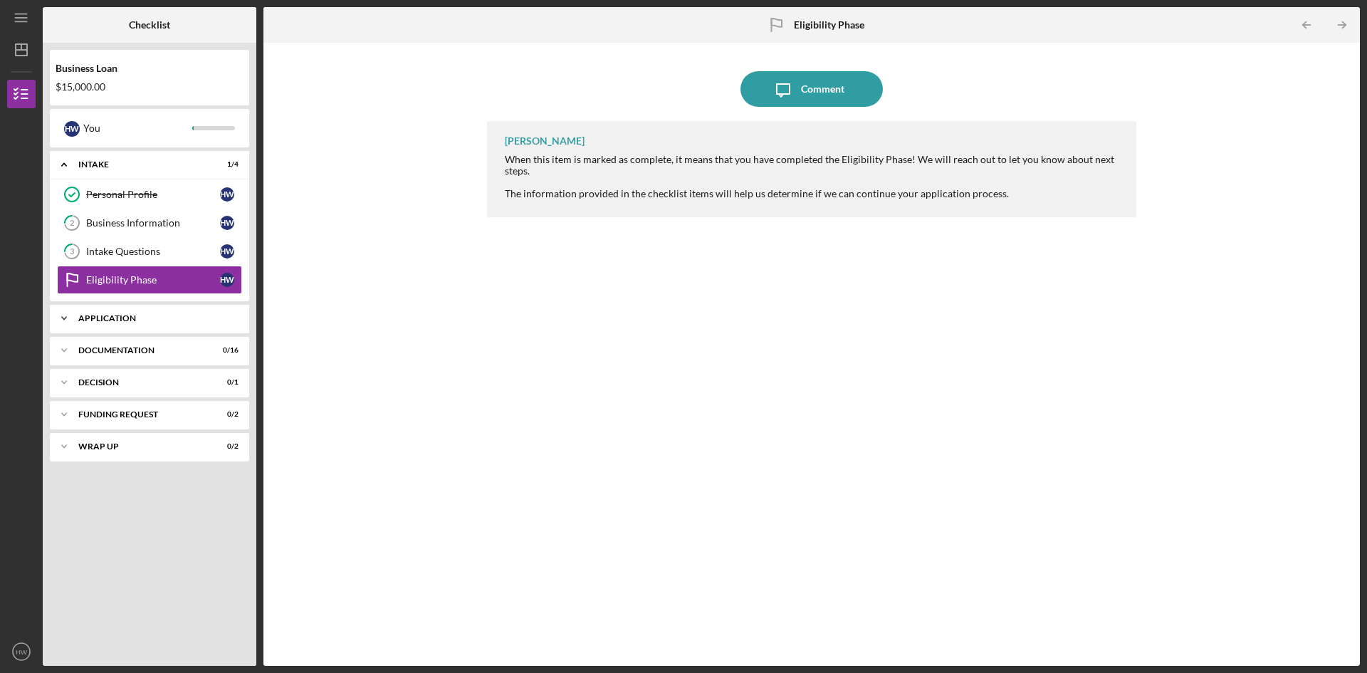
click at [147, 310] on div "Icon/Expander Application 0 / 10" at bounding box center [149, 318] width 199 height 28
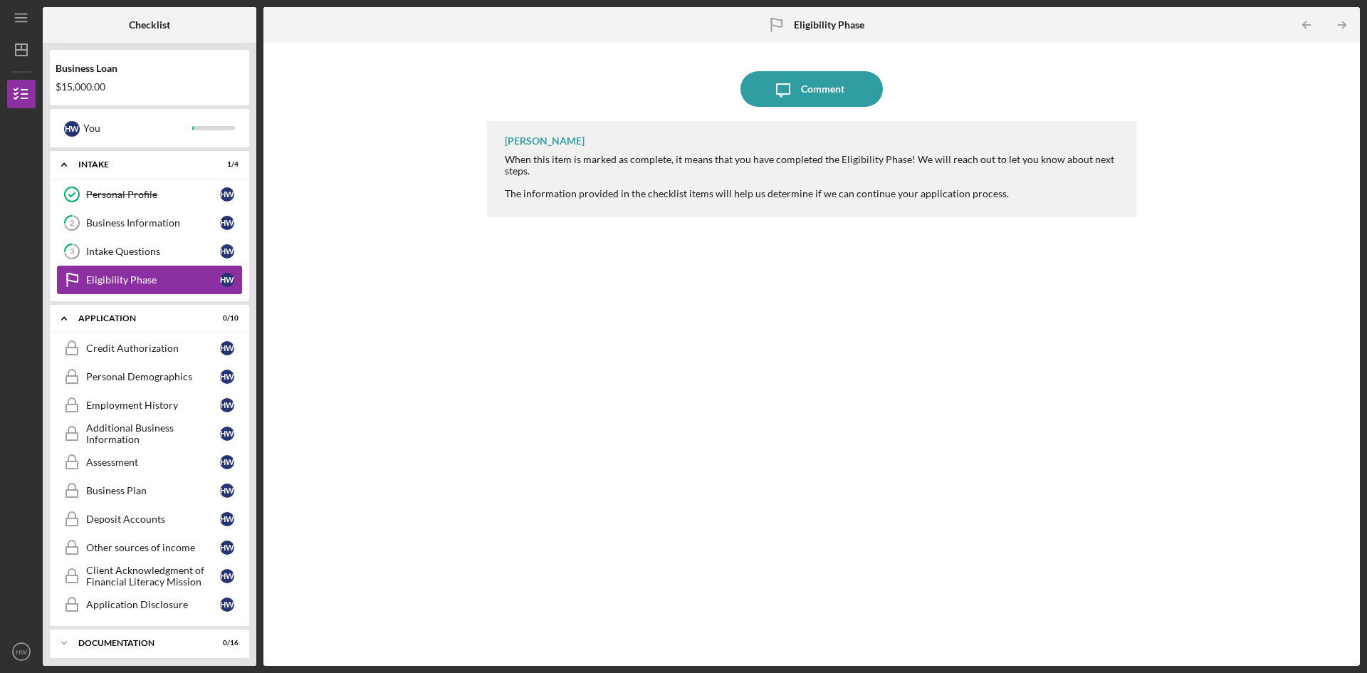
click at [123, 266] on link "Eligibility Phase Eligibility Phase H W" at bounding box center [149, 280] width 185 height 28
click at [127, 351] on div "Credit Authorization" at bounding box center [153, 347] width 134 height 11
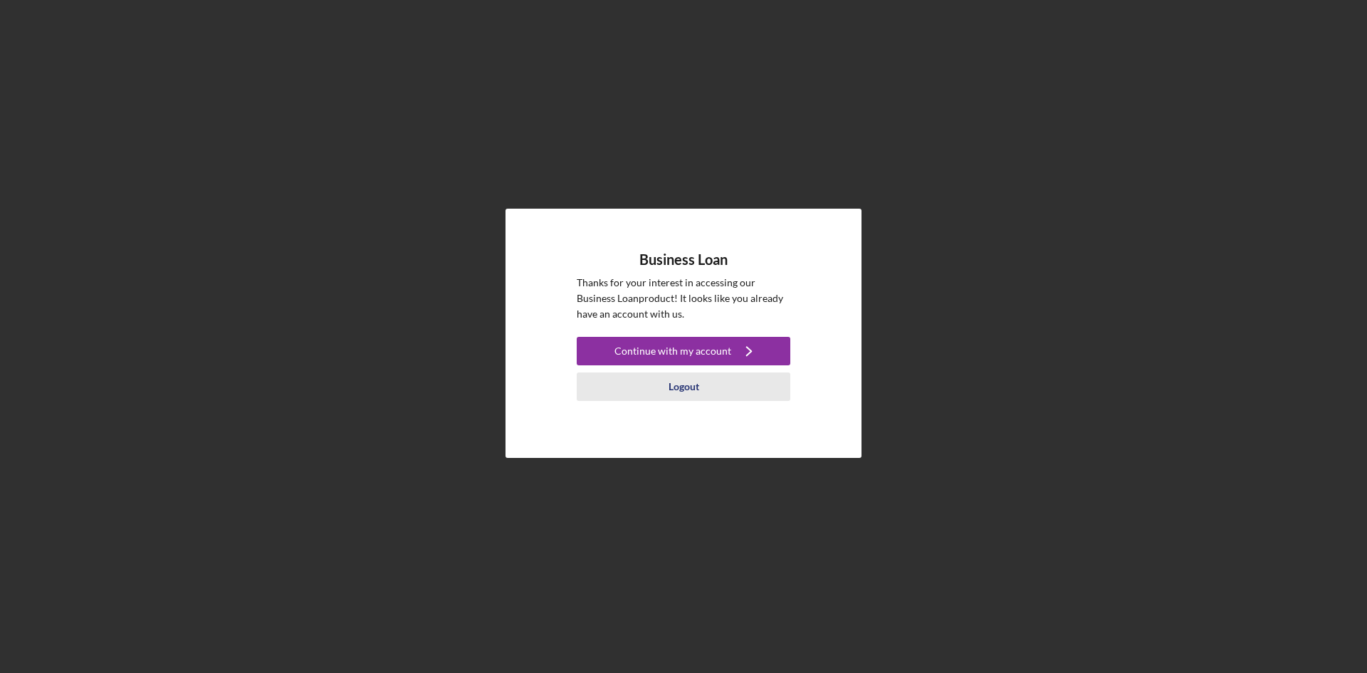
click at [674, 374] on div "Logout" at bounding box center [684, 386] width 31 height 28
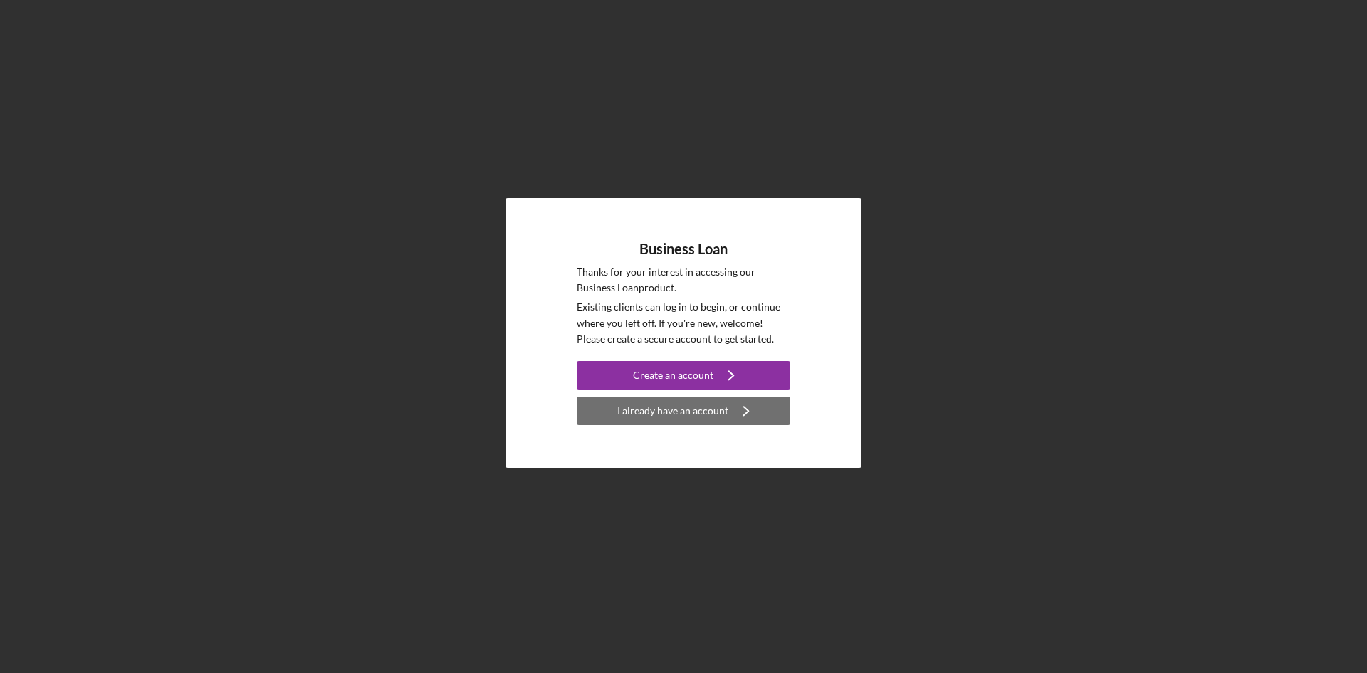
click at [669, 407] on div "I already have an account" at bounding box center [672, 411] width 111 height 28
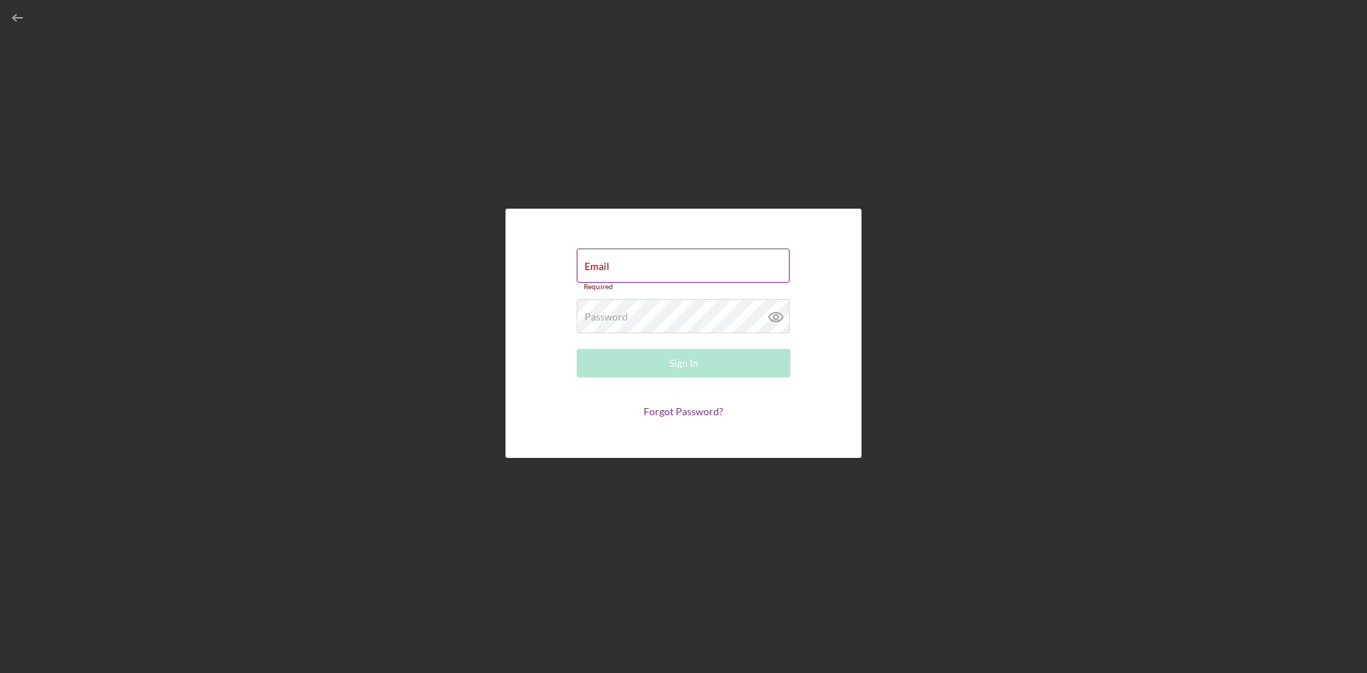
click at [609, 266] on label "Email" at bounding box center [597, 266] width 25 height 11
click at [634, 266] on input "Email" at bounding box center [683, 265] width 213 height 34
type input "[EMAIL_ADDRESS][DOMAIN_NAME]"
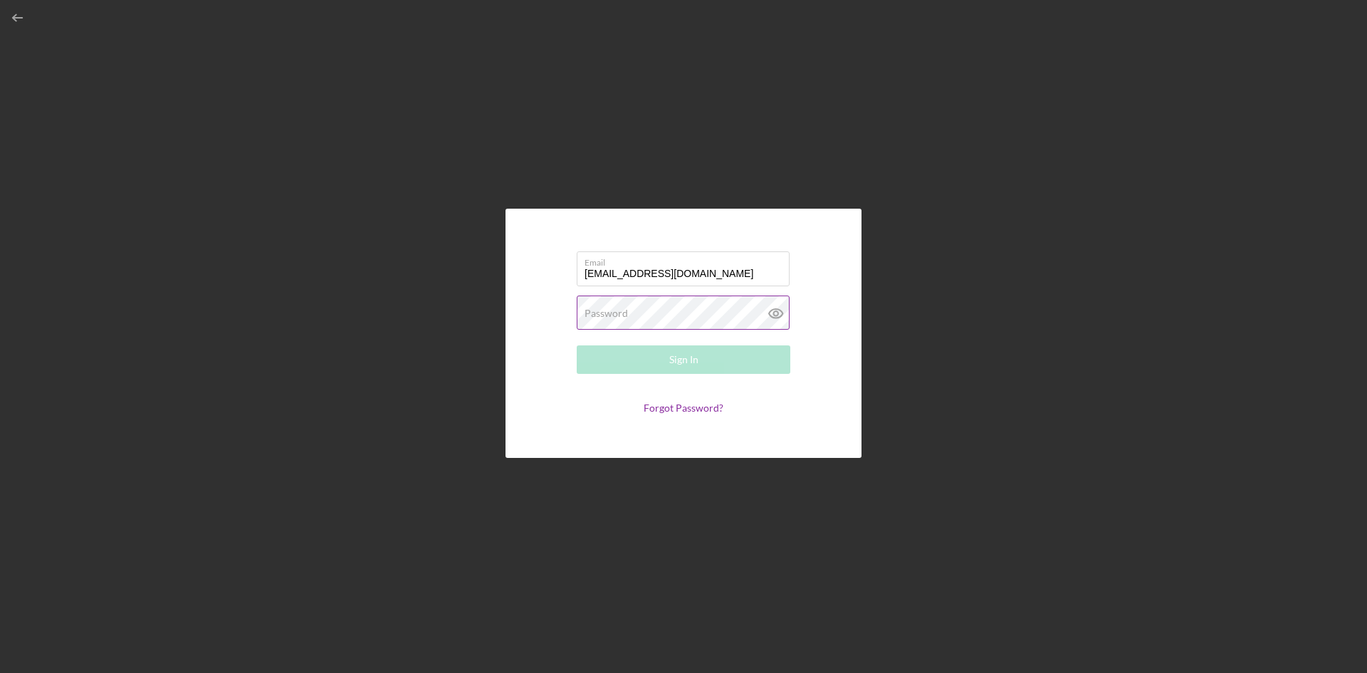
click at [615, 318] on label "Password" at bounding box center [606, 313] width 43 height 11
click at [682, 363] on div "Sign In" at bounding box center [683, 359] width 29 height 28
